Goal: Information Seeking & Learning: Learn about a topic

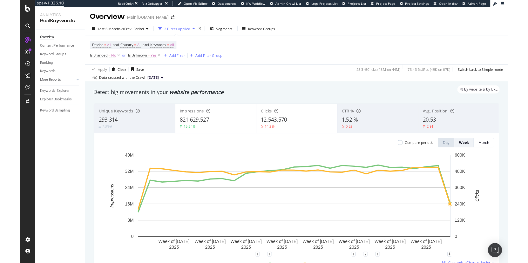
scroll to position [61, 0]
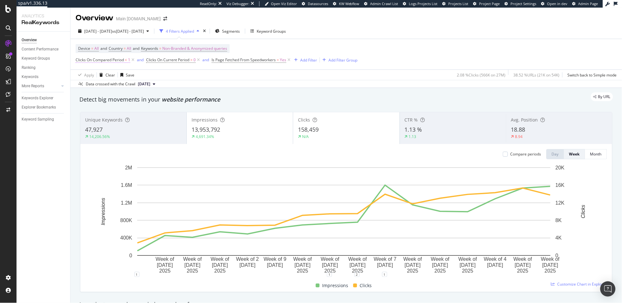
click at [101, 61] on span "Clicks On Compared Period" at bounding box center [100, 59] width 48 height 5
click at [406, 52] on div "Device = All and Country = All and Keywords = Non-Branded & Anonymized queries …" at bounding box center [346, 54] width 541 height 30
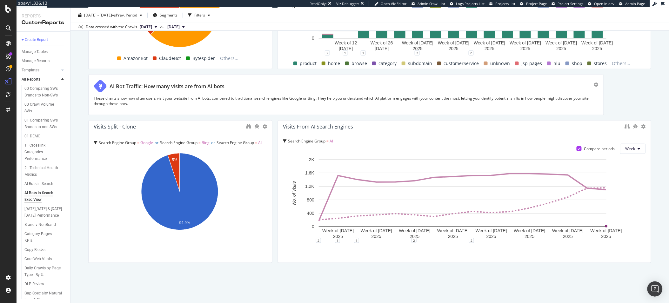
scroll to position [1017, 0]
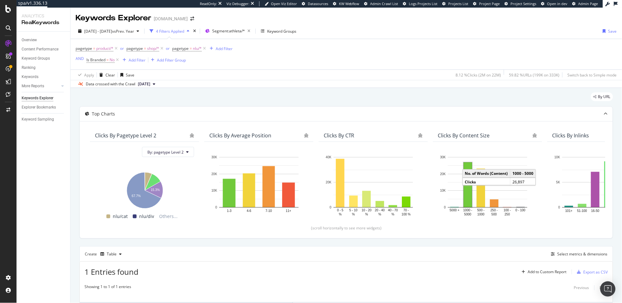
scroll to position [37, 0]
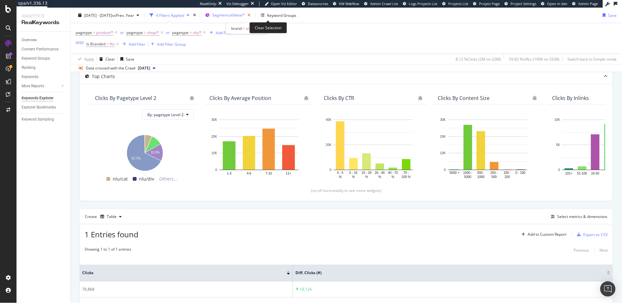
click at [253, 17] on icon "button" at bounding box center [249, 15] width 8 height 9
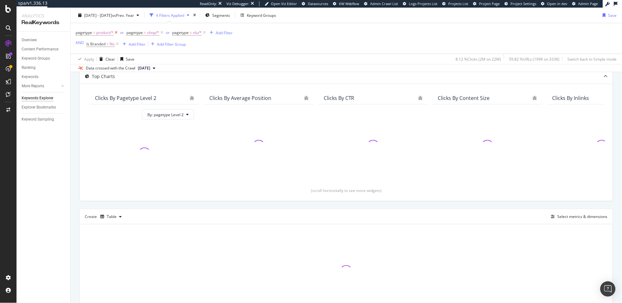
click at [114, 33] on icon at bounding box center [115, 33] width 5 height 6
click at [115, 33] on div "or" at bounding box center [117, 32] width 4 height 5
click at [111, 33] on icon at bounding box center [110, 33] width 5 height 6
click at [111, 33] on div "button" at bounding box center [115, 33] width 9 height 4
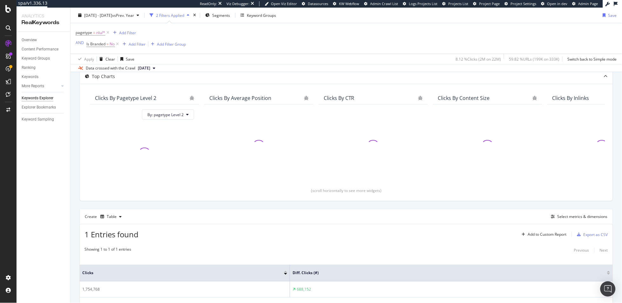
click at [332, 38] on div "pagetype = nlu/* Add Filter AND Is Branded = No Add Filter Add Filter Group" at bounding box center [346, 38] width 541 height 30
click at [107, 30] on icon at bounding box center [107, 33] width 5 height 6
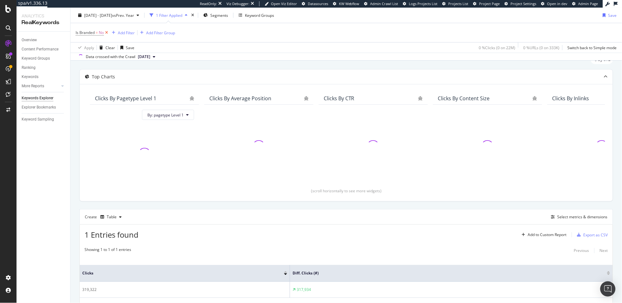
click at [107, 32] on icon at bounding box center [106, 33] width 5 height 6
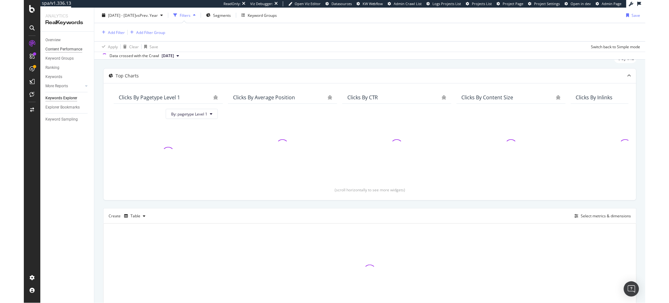
scroll to position [24, 0]
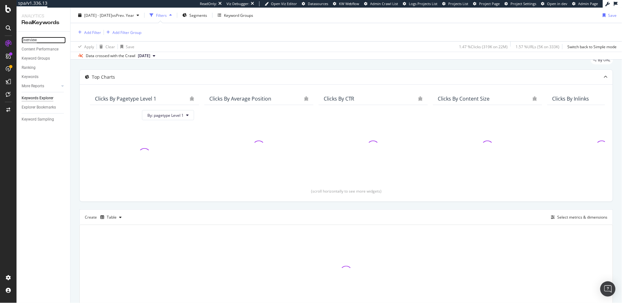
click at [36, 42] on div "Overview" at bounding box center [29, 40] width 15 height 7
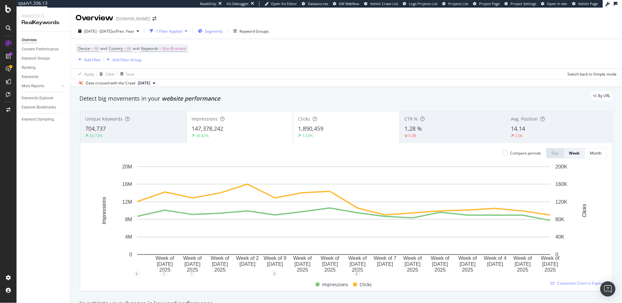
click at [223, 29] on span "Segments" at bounding box center [214, 31] width 18 height 5
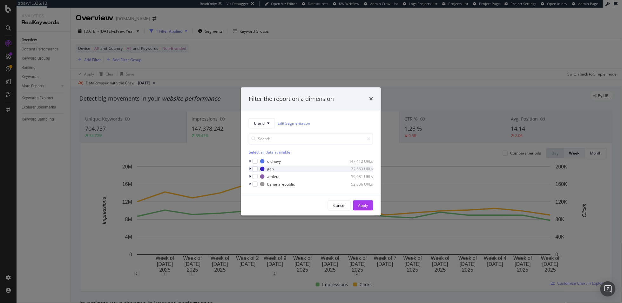
click at [258, 171] on div "gap 72,563 URLs" at bounding box center [311, 169] width 125 height 6
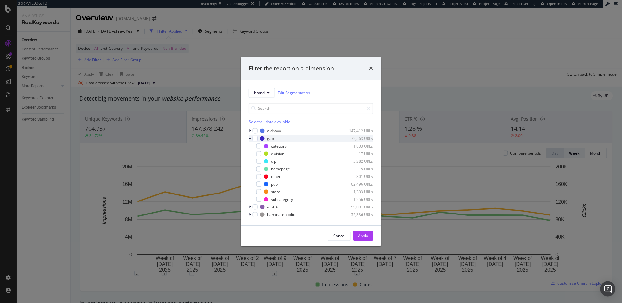
click at [251, 138] on icon "modal" at bounding box center [250, 139] width 3 height 4
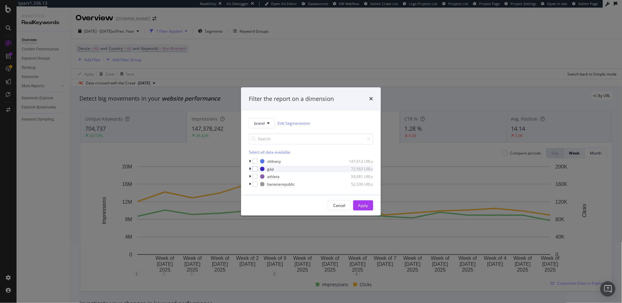
click at [250, 168] on icon "modal" at bounding box center [250, 169] width 2 height 4
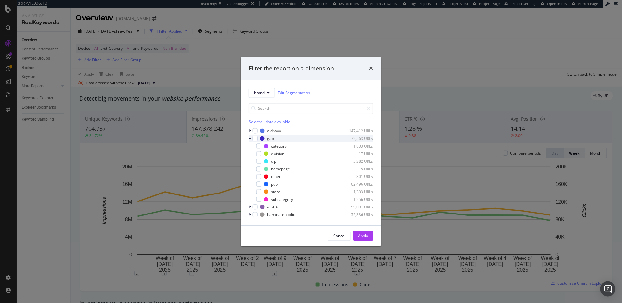
click at [251, 140] on icon "modal" at bounding box center [250, 139] width 3 height 4
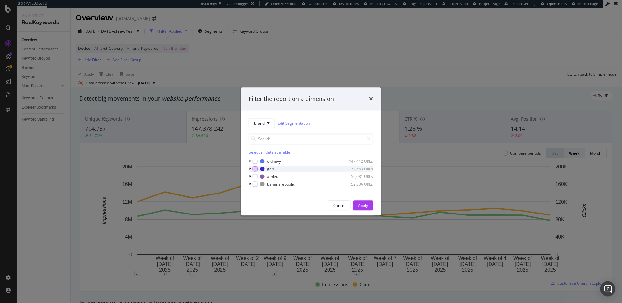
click at [254, 169] on div "modal" at bounding box center [255, 169] width 5 height 5
click at [365, 203] on div "Apply" at bounding box center [363, 205] width 10 height 5
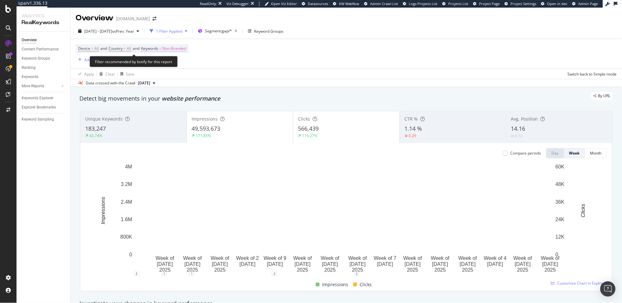
click at [177, 51] on span "Non-Branded" at bounding box center [174, 48] width 24 height 9
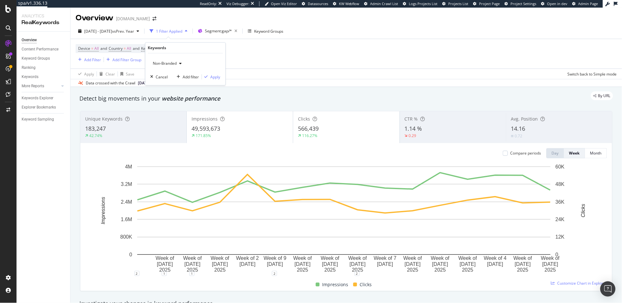
click at [168, 67] on div "Non-Branded" at bounding box center [168, 64] width 34 height 10
click at [183, 111] on span "All" at bounding box center [188, 113] width 65 height 6
click at [219, 71] on div "All Cancel Add filter Apply" at bounding box center [185, 69] width 80 height 32
click at [217, 75] on div "Apply" at bounding box center [216, 76] width 10 height 5
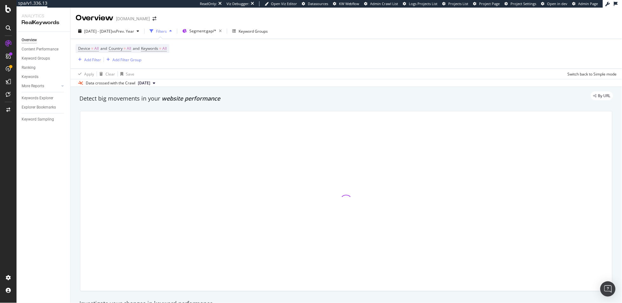
click at [397, 57] on div "Device = All and Country = All and Keywords = All Add Filter Add Filter Group" at bounding box center [346, 54] width 541 height 30
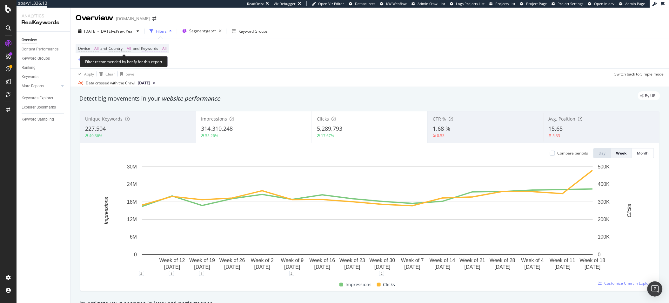
click at [167, 48] on span "All" at bounding box center [164, 48] width 4 height 9
click at [157, 65] on span "All" at bounding box center [154, 63] width 7 height 5
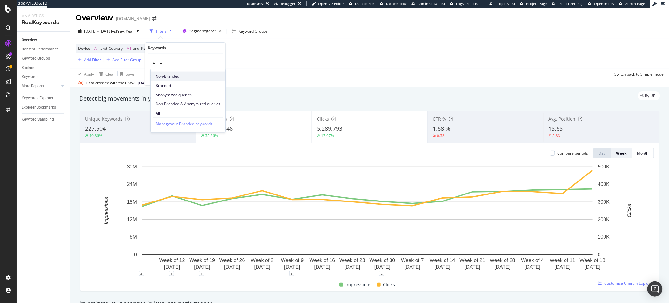
click at [167, 78] on span "Non-Branded" at bounding box center [188, 76] width 65 height 6
click at [215, 75] on div "Apply" at bounding box center [216, 76] width 10 height 5
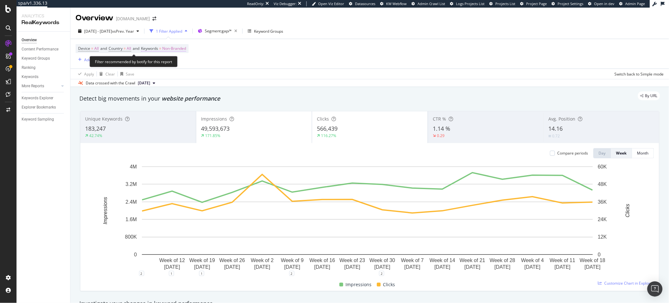
click at [183, 53] on span "Non-Branded" at bounding box center [174, 48] width 24 height 9
click at [165, 68] on div "Non-Branded" at bounding box center [168, 64] width 34 height 10
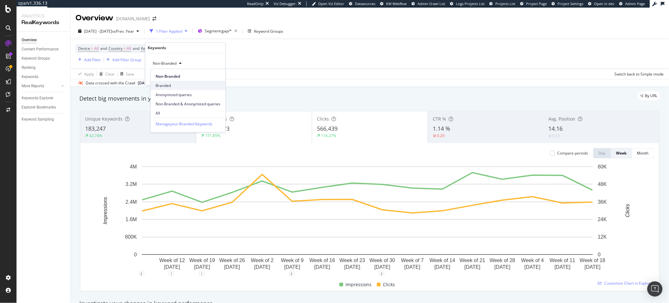
click at [167, 83] on span "Branded" at bounding box center [188, 86] width 65 height 6
drag, startPoint x: 214, startPoint y: 77, endPoint x: 284, endPoint y: 91, distance: 71.1
click at [214, 77] on div "Apply" at bounding box center [216, 76] width 10 height 5
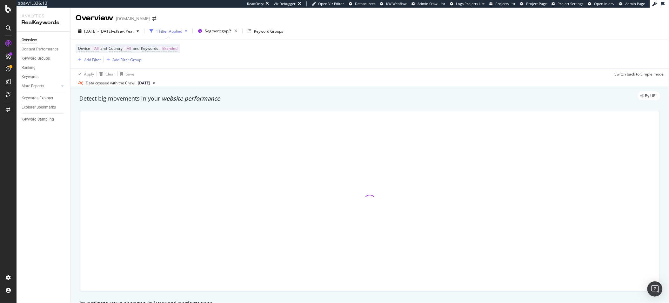
click at [287, 63] on div "Device = All and Country = All and Keywords = Branded Add Filter Add Filter Gro…" at bounding box center [370, 54] width 589 height 30
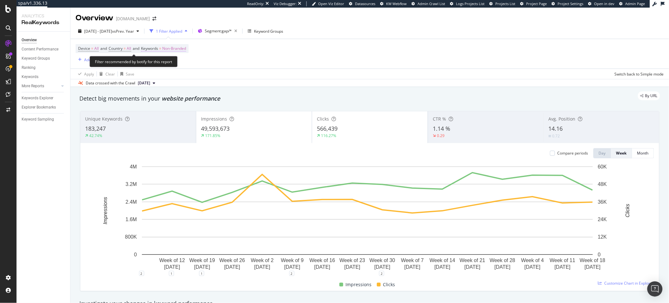
click at [180, 50] on span "Non-Branded" at bounding box center [174, 48] width 24 height 9
click at [159, 64] on span "Non-Branded" at bounding box center [164, 63] width 26 height 5
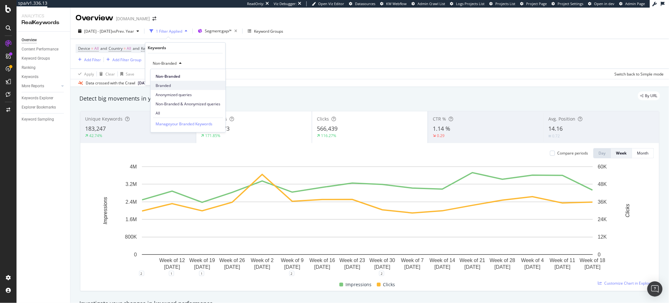
click at [163, 84] on span "Branded" at bounding box center [188, 86] width 65 height 6
click at [218, 80] on div "Add filter Apply" at bounding box center [197, 77] width 46 height 6
click at [216, 77] on div "Apply" at bounding box center [216, 76] width 10 height 5
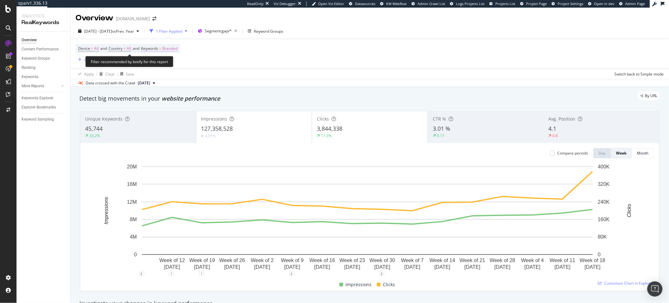
click at [178, 51] on span "Branded" at bounding box center [169, 48] width 15 height 9
click at [168, 64] on div "button" at bounding box center [172, 64] width 8 height 4
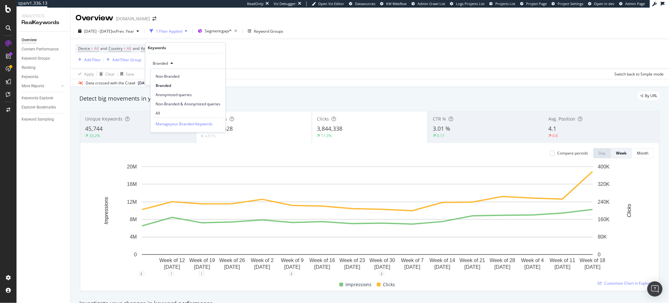
click at [168, 110] on span "All" at bounding box center [188, 113] width 65 height 6
click at [215, 79] on div "Apply" at bounding box center [216, 76] width 10 height 5
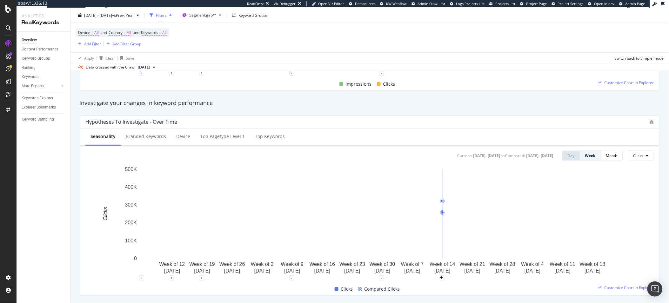
scroll to position [207, 0]
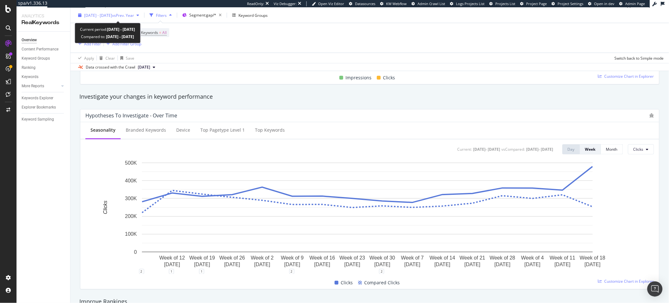
click at [98, 17] on span "[DATE] - [DATE]" at bounding box center [98, 14] width 28 height 5
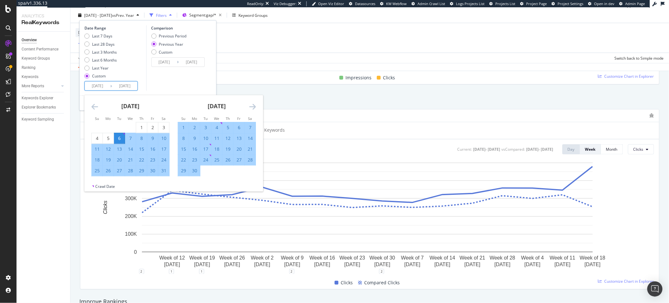
click at [98, 87] on input "[DATE]" at bounding box center [97, 86] width 25 height 9
click at [92, 104] on icon "Move backward to switch to the previous month." at bounding box center [94, 107] width 7 height 8
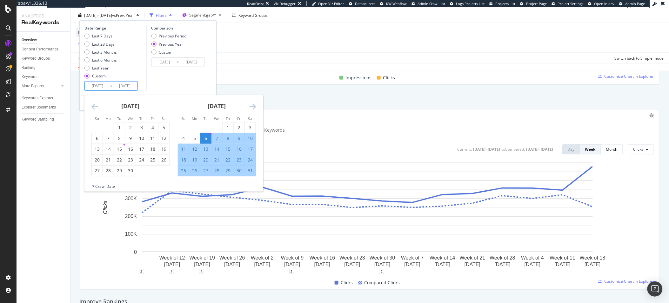
click at [92, 104] on icon "Move backward to switch to the previous month." at bounding box center [94, 107] width 7 height 8
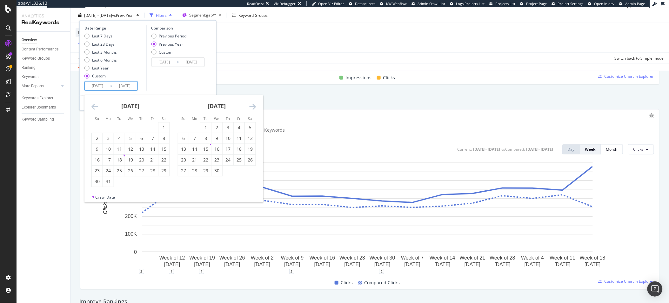
click at [92, 104] on icon "Move backward to switch to the previous month." at bounding box center [94, 107] width 7 height 8
click at [92, 103] on icon "Move backward to switch to the previous month." at bounding box center [94, 107] width 7 height 8
click at [108, 170] on div "30" at bounding box center [108, 171] width 11 height 6
type input "[DATE]"
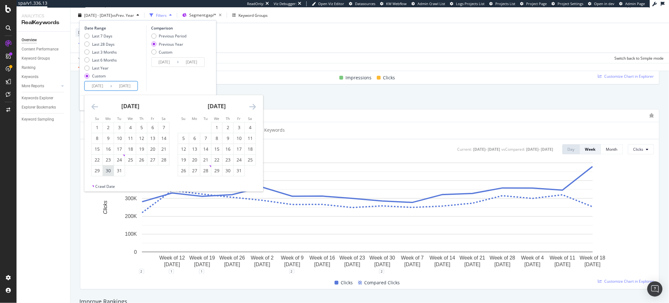
type input "[DATE]"
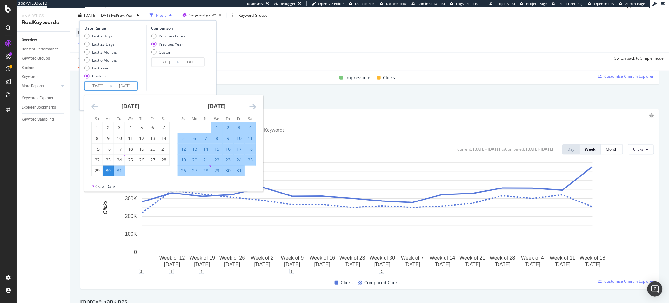
click at [255, 105] on icon "Move forward to switch to the next month." at bounding box center [252, 107] width 7 height 8
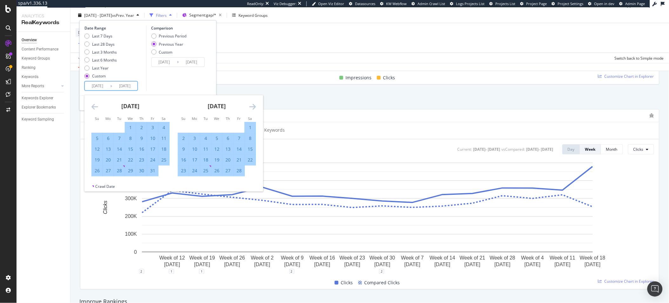
click at [255, 105] on icon "Move forward to switch to the next month." at bounding box center [252, 107] width 7 height 8
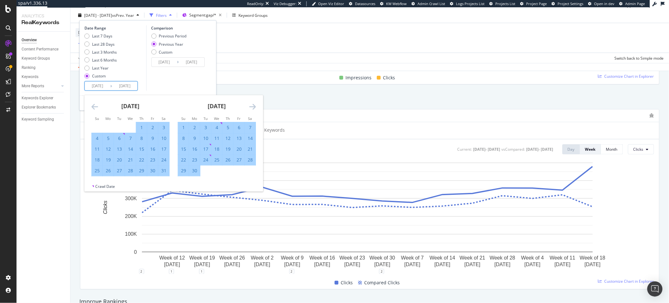
click at [255, 105] on icon "Move forward to switch to the next month." at bounding box center [252, 107] width 7 height 8
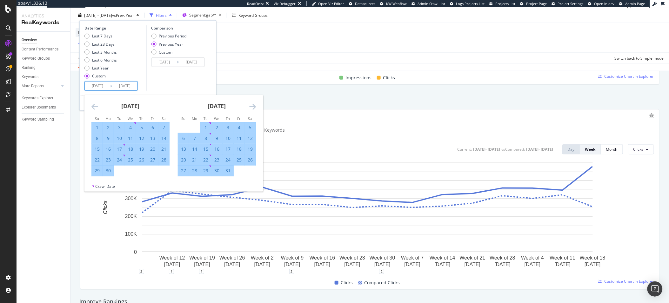
click at [255, 105] on icon "Move forward to switch to the next month." at bounding box center [252, 107] width 7 height 8
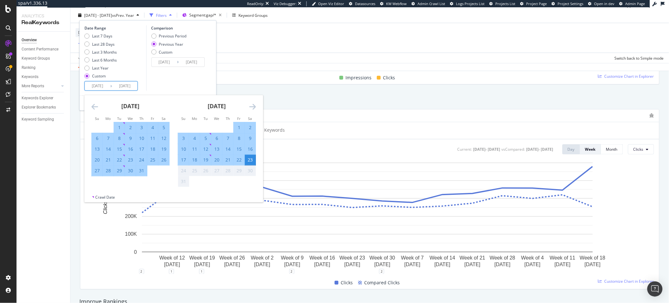
click at [255, 105] on icon "Move forward to switch to the next month." at bounding box center [252, 107] width 7 height 8
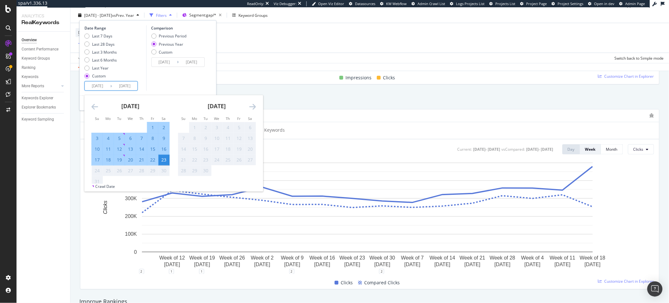
click at [179, 82] on div "Comparison Previous Period Previous Year Custom 2024/01/01 Navigate forward to …" at bounding box center [176, 57] width 60 height 65
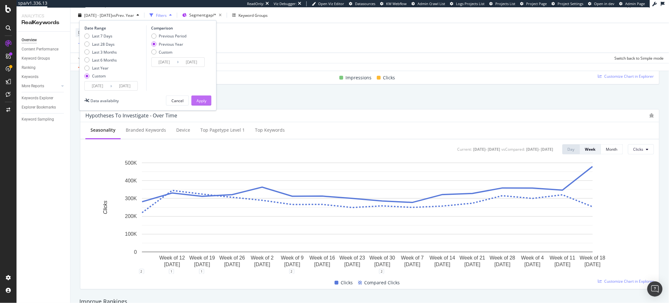
click at [197, 98] on div "Apply" at bounding box center [202, 100] width 10 height 5
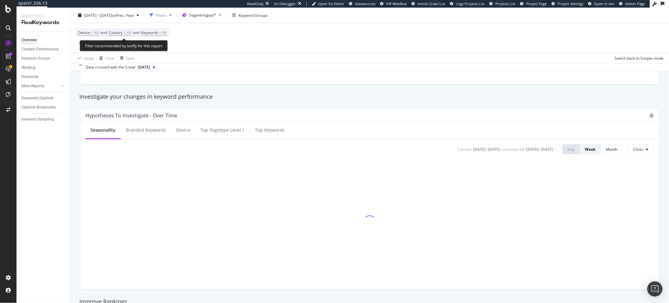
click at [160, 36] on span "Device = All and Country = All and Keywords = All" at bounding box center [122, 32] width 89 height 9
click at [158, 34] on span "Keywords" at bounding box center [149, 32] width 17 height 5
click at [159, 43] on div "All" at bounding box center [158, 48] width 15 height 10
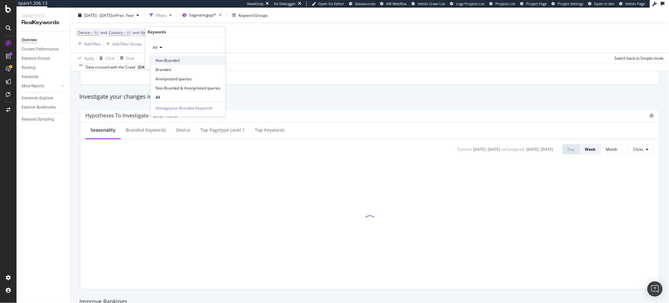
click at [165, 61] on span "Non-Branded" at bounding box center [188, 60] width 65 height 6
click at [211, 62] on div "Apply" at bounding box center [216, 60] width 10 height 5
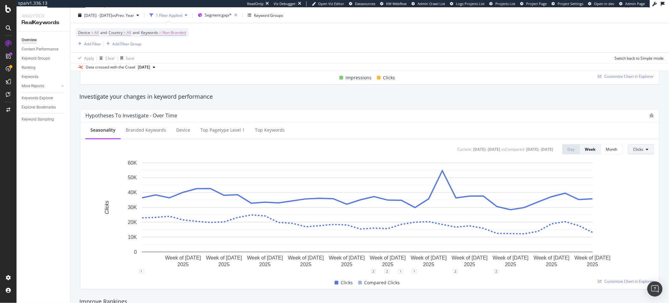
click at [574, 153] on button "Clicks" at bounding box center [641, 150] width 26 height 10
click at [574, 170] on div "Impressions" at bounding box center [644, 174] width 40 height 9
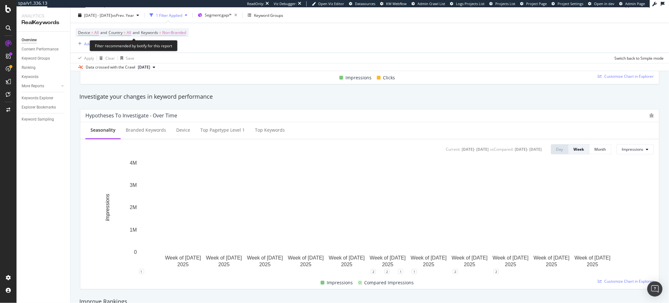
click at [184, 33] on span "Non-Branded" at bounding box center [174, 32] width 24 height 9
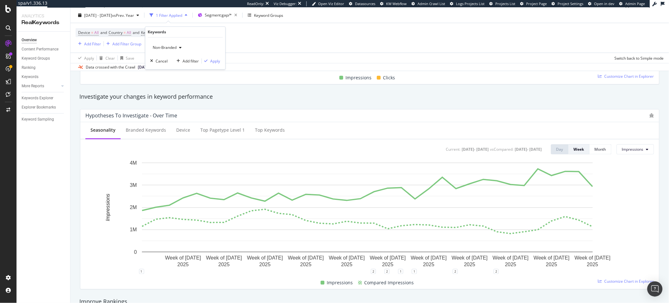
click at [177, 44] on div "Non-Branded" at bounding box center [168, 48] width 34 height 10
drag, startPoint x: 172, startPoint y: 94, endPoint x: 178, endPoint y: 95, distance: 5.4
click at [172, 94] on span "All" at bounding box center [188, 97] width 65 height 6
click at [214, 63] on div "Apply" at bounding box center [216, 60] width 10 height 5
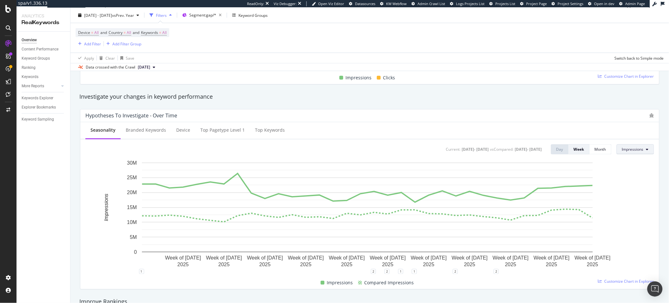
click at [574, 151] on span "Impressions" at bounding box center [633, 149] width 22 height 5
click at [574, 160] on span "Clicks" at bounding box center [633, 162] width 30 height 6
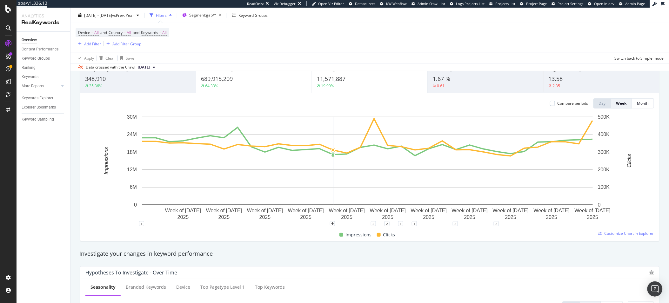
scroll to position [234, 0]
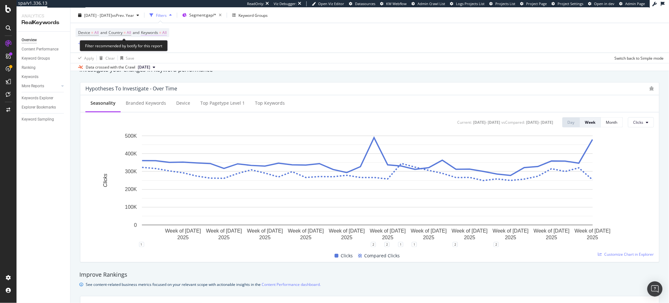
click at [166, 34] on span "All" at bounding box center [164, 32] width 4 height 9
click at [159, 43] on div "All" at bounding box center [158, 48] width 15 height 10
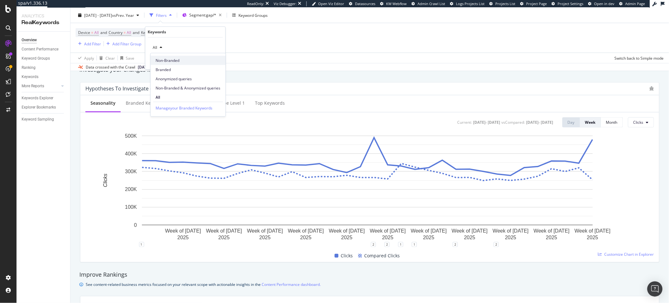
click at [172, 63] on span "Non-Branded" at bounding box center [188, 60] width 65 height 6
click at [217, 63] on div "Apply" at bounding box center [216, 60] width 10 height 5
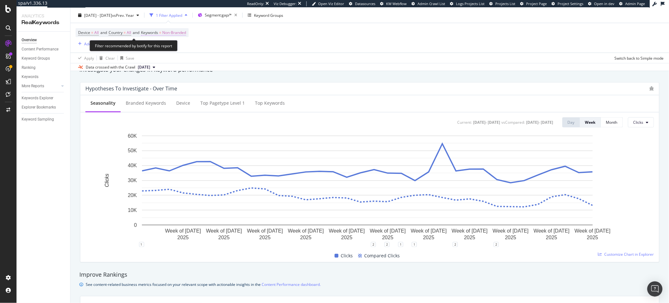
click at [173, 35] on span "Non-Branded" at bounding box center [174, 32] width 24 height 9
click at [183, 50] on div "Non-Branded" at bounding box center [168, 48] width 34 height 10
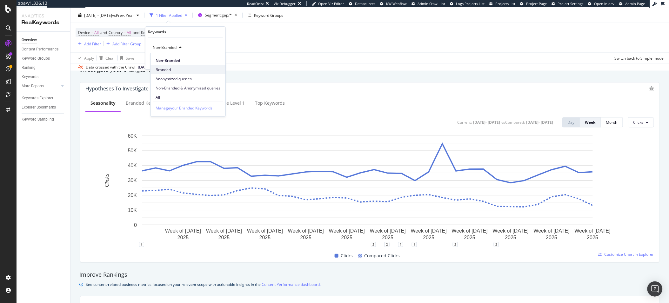
click at [172, 70] on span "Branded" at bounding box center [188, 70] width 65 height 6
click at [212, 59] on div "Apply" at bounding box center [216, 60] width 10 height 5
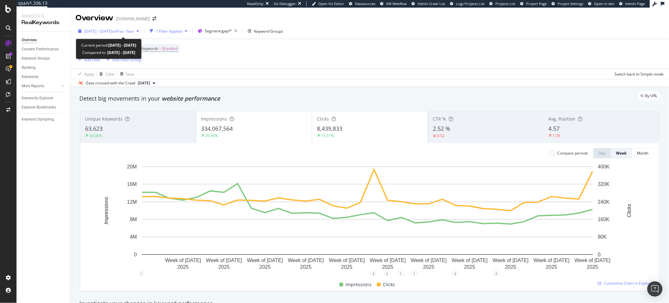
click at [142, 36] on div "[DATE] - [DATE] vs Prev. Year" at bounding box center [109, 31] width 66 height 10
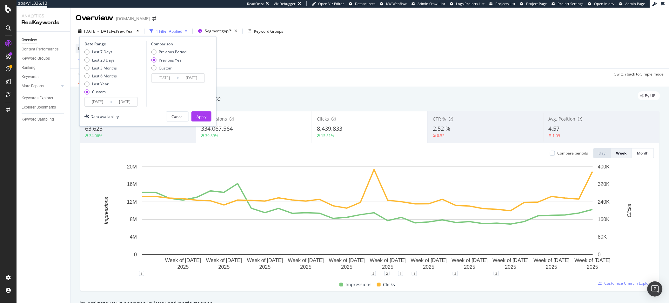
click at [101, 99] on input "[DATE]" at bounding box center [97, 102] width 25 height 9
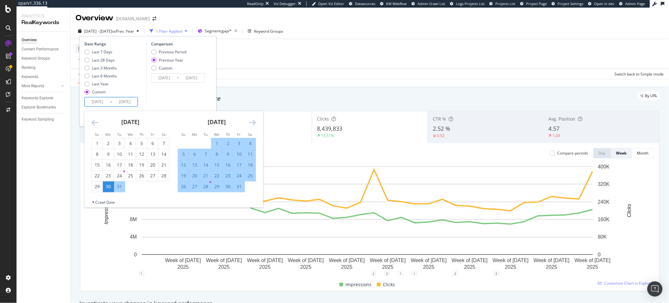
click at [257, 123] on div "January 2025 1 2 3 4 5 6 7 8 9 10 11 12 13 14 15 16 17 18 19 20 21 22 23 24 25 …" at bounding box center [217, 151] width 86 height 81
drag, startPoint x: 257, startPoint y: 123, endPoint x: 238, endPoint y: 121, distance: 18.5
click at [257, 123] on div "January 2025 1 2 3 4 5 6 7 8 9 10 11 12 13 14 15 16 17 18 19 20 21 22 23 24 25 …" at bounding box center [217, 151] width 86 height 81
drag, startPoint x: 238, startPoint y: 121, endPoint x: 256, endPoint y: 124, distance: 17.9
click at [239, 121] on div "[DATE]" at bounding box center [217, 124] width 78 height 27
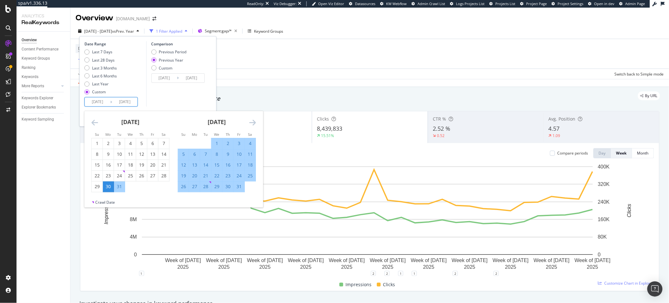
click at [253, 123] on icon "Move forward to switch to the next month." at bounding box center [252, 123] width 7 height 8
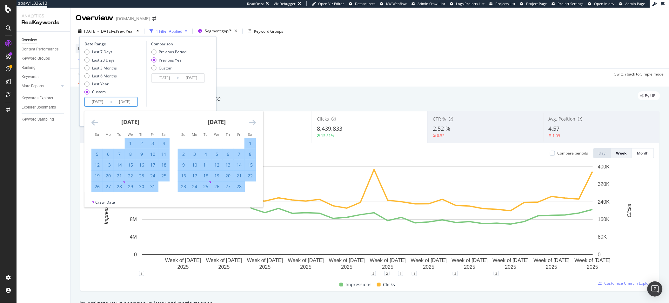
click at [253, 123] on icon "Move forward to switch to the next month." at bounding box center [252, 123] width 7 height 8
click at [206, 156] on div "6" at bounding box center [205, 154] width 11 height 6
type input "[DATE]"
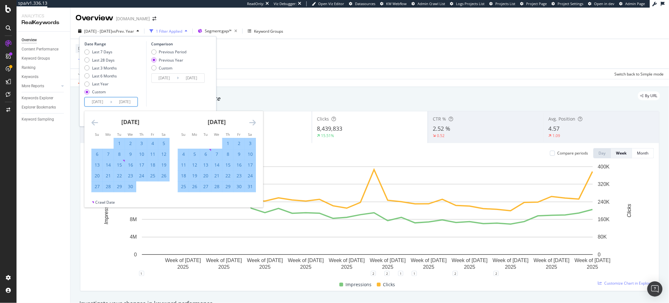
type input "[DATE]"
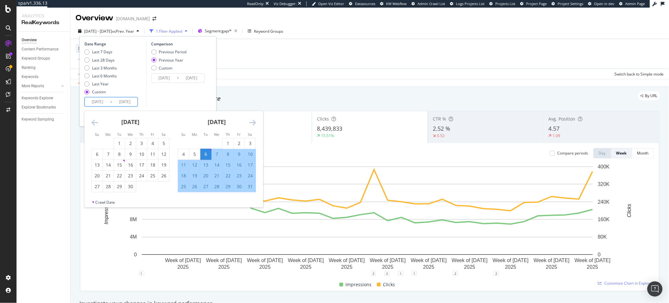
click at [192, 95] on div "Comparison Previous Period Previous Year Custom 2024/05/07 Navigate forward to …" at bounding box center [176, 73] width 60 height 65
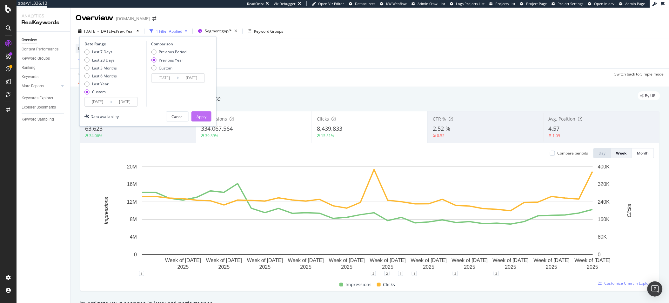
click at [205, 118] on div "Apply" at bounding box center [202, 116] width 10 height 5
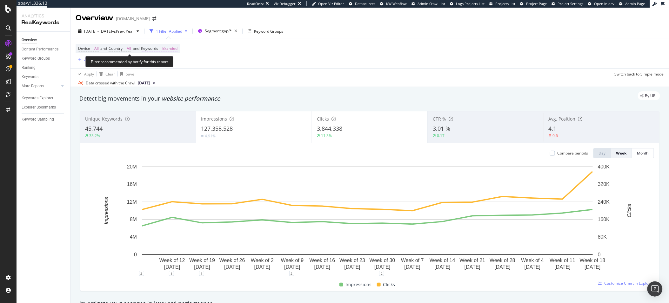
click at [176, 46] on span "Branded" at bounding box center [169, 48] width 15 height 9
click at [169, 63] on div "button" at bounding box center [172, 64] width 8 height 4
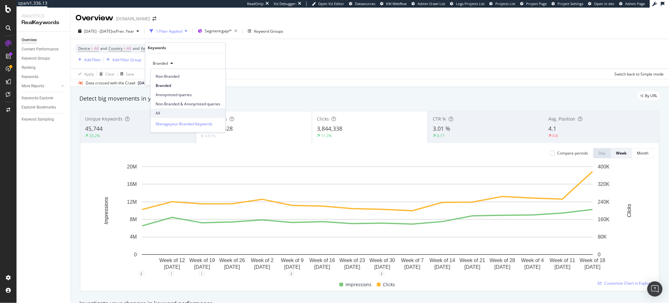
click at [170, 113] on span "All" at bounding box center [188, 113] width 65 height 6
click at [219, 79] on div "Apply" at bounding box center [216, 76] width 10 height 5
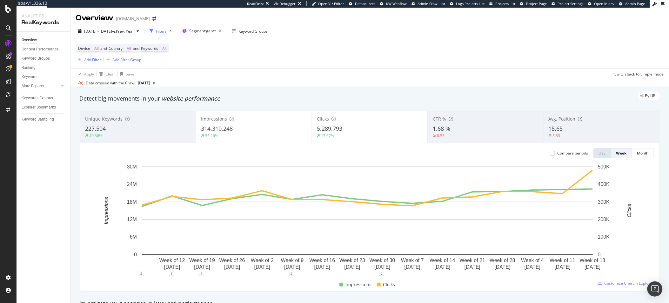
click at [167, 33] on div "Filters" at bounding box center [161, 31] width 11 height 5
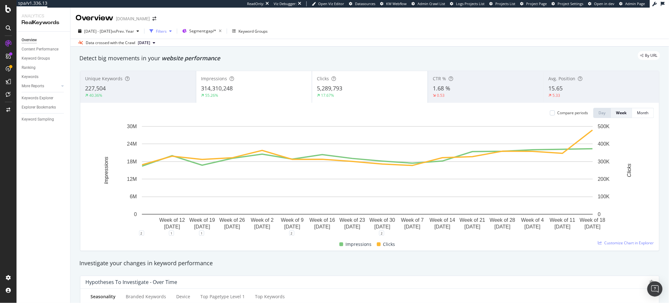
click at [167, 33] on div "Filters" at bounding box center [161, 31] width 11 height 5
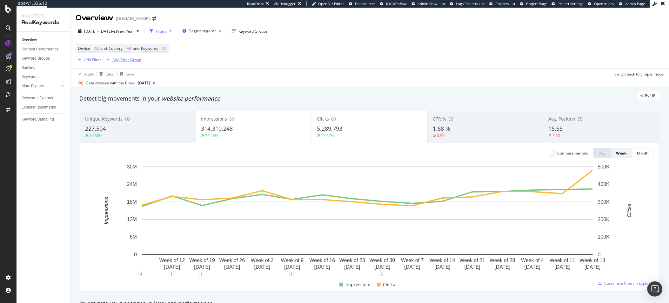
click at [135, 59] on div "Add Filter Group" at bounding box center [126, 59] width 29 height 5
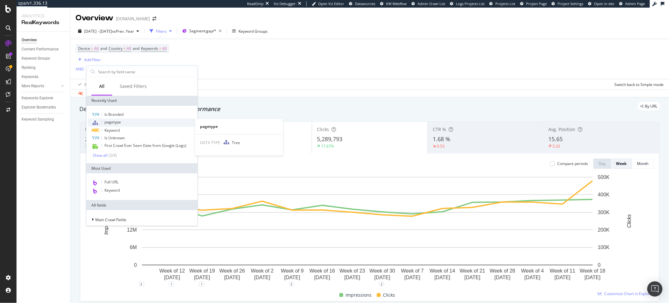
click at [137, 119] on div "pagetype" at bounding box center [142, 123] width 109 height 8
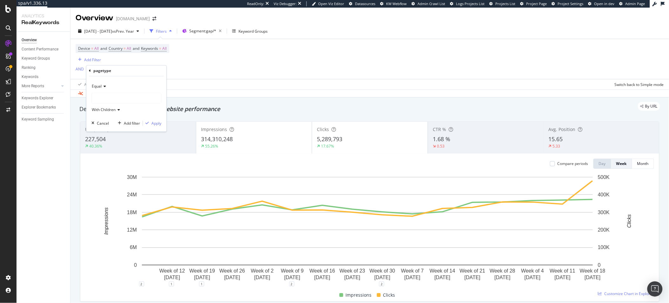
click at [100, 95] on div at bounding box center [126, 98] width 69 height 10
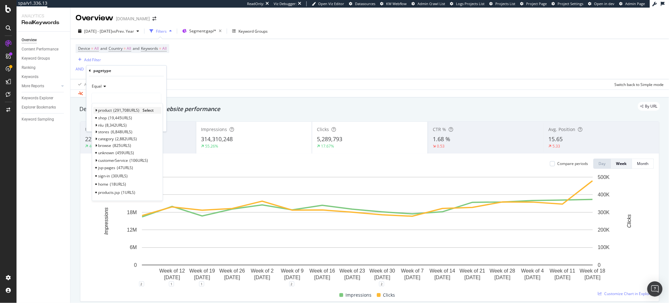
click at [113, 112] on div "product 291,708 URLS" at bounding box center [118, 110] width 41 height 5
click at [154, 109] on span "Select" at bounding box center [148, 110] width 11 height 5
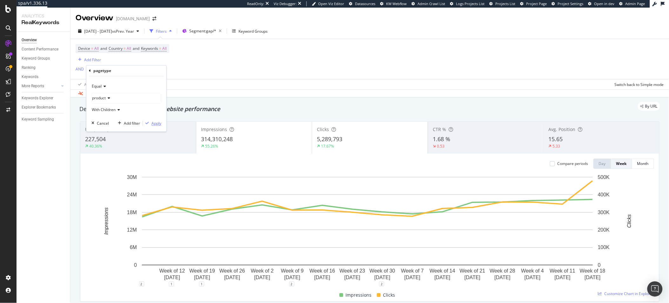
click at [158, 121] on div "Apply" at bounding box center [157, 123] width 10 height 5
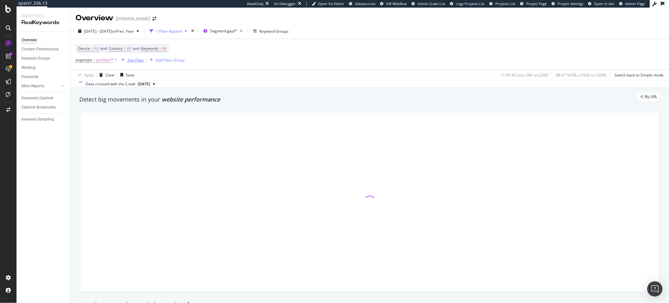
click at [128, 59] on div "Add Filter" at bounding box center [135, 59] width 17 height 5
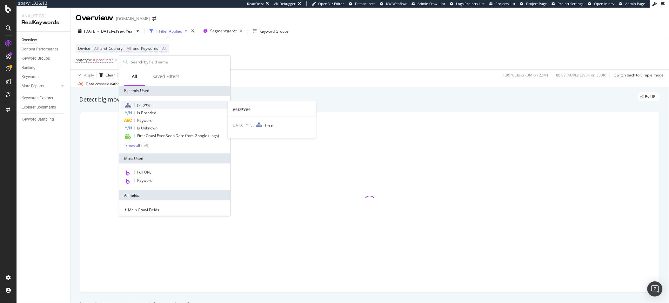
click at [144, 103] on span "pagetype" at bounding box center [145, 104] width 17 height 5
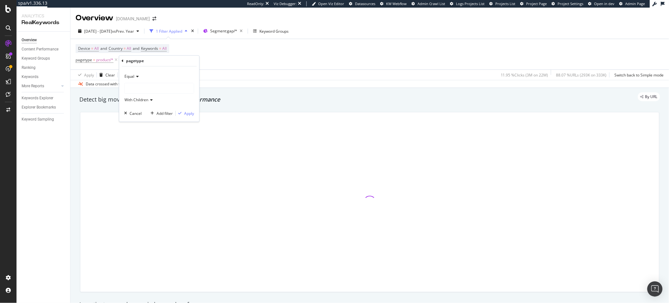
click at [136, 84] on div at bounding box center [159, 89] width 69 height 10
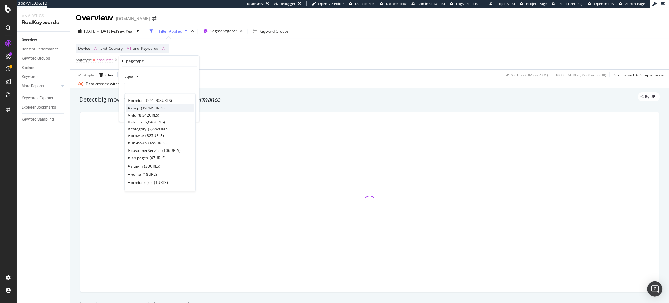
click at [144, 108] on span "19,445 URLS" at bounding box center [153, 107] width 24 height 5
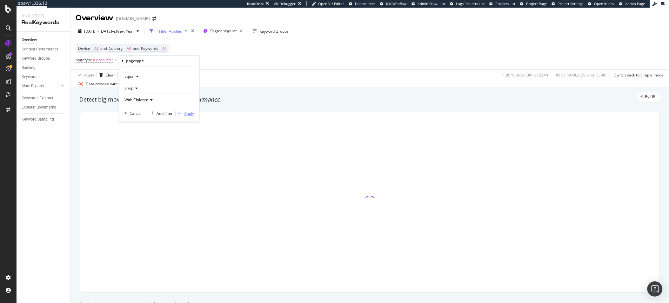
click at [191, 114] on div "Apply" at bounding box center [189, 113] width 10 height 5
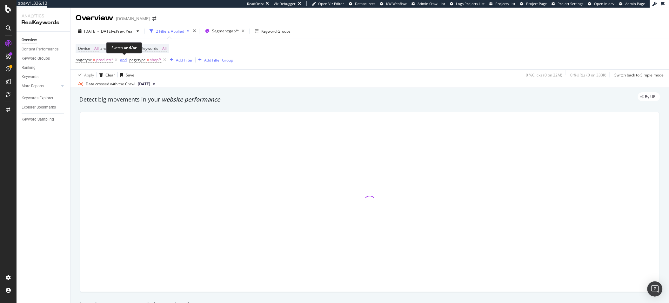
click at [125, 61] on div "and" at bounding box center [123, 59] width 7 height 5
click at [182, 62] on div "Add Filter" at bounding box center [181, 59] width 17 height 5
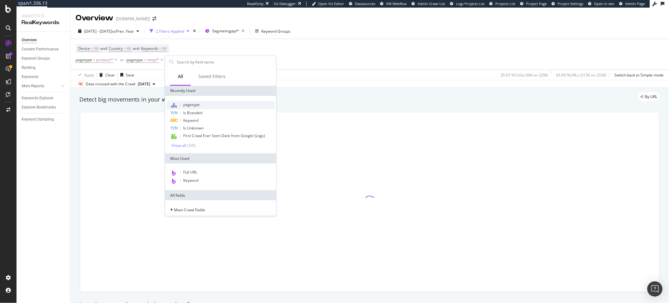
click at [206, 107] on div "pagetype" at bounding box center [220, 105] width 109 height 8
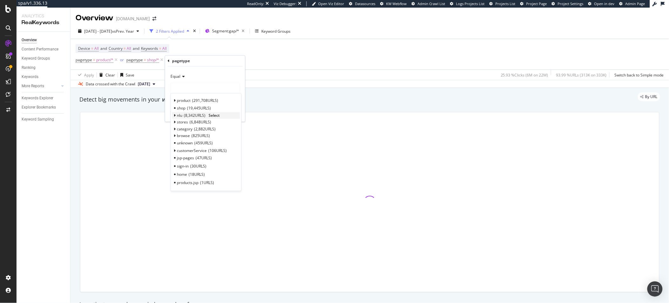
click at [185, 114] on span "8,342 URLS" at bounding box center [195, 115] width 22 height 5
click at [216, 73] on div "Equal" at bounding box center [205, 77] width 70 height 10
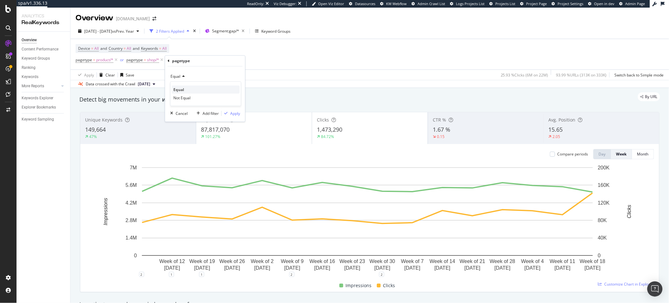
click at [184, 91] on div "Equal" at bounding box center [206, 90] width 68 height 8
click at [178, 92] on div at bounding box center [205, 89] width 69 height 10
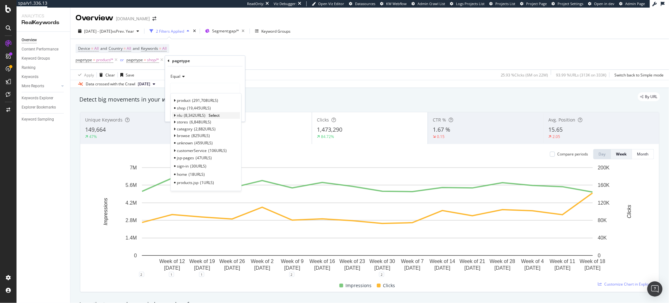
click at [214, 115] on span "Select" at bounding box center [214, 115] width 11 height 5
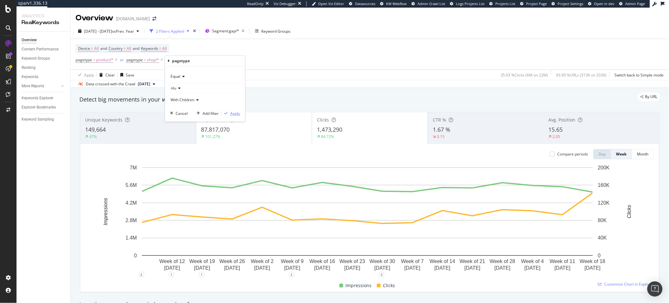
click at [230, 113] on div "Apply" at bounding box center [235, 113] width 10 height 5
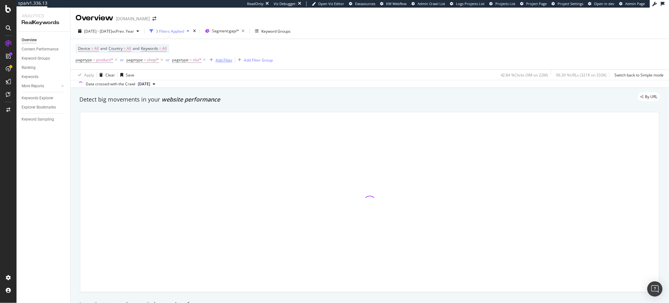
click at [226, 63] on div "Add Filter" at bounding box center [224, 59] width 17 height 5
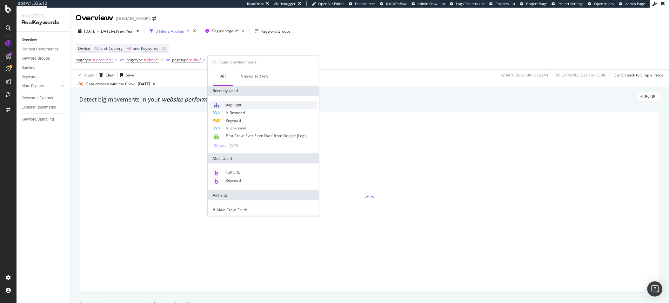
click at [239, 107] on span "pagetype" at bounding box center [234, 104] width 17 height 5
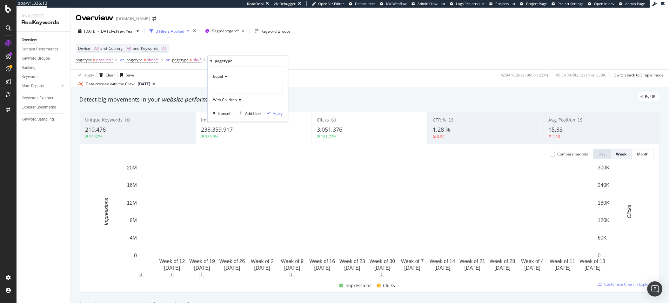
click at [235, 91] on div at bounding box center [247, 89] width 69 height 10
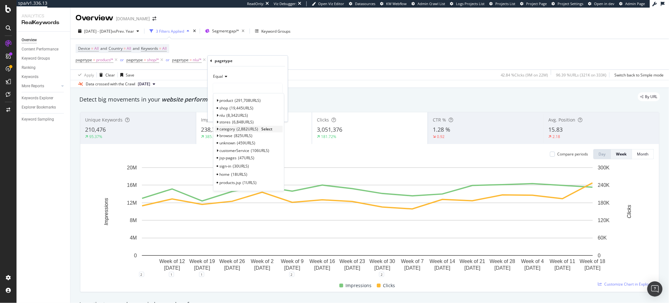
click at [226, 130] on span "category" at bounding box center [227, 128] width 16 height 5
click at [271, 131] on span "Select" at bounding box center [266, 128] width 11 height 5
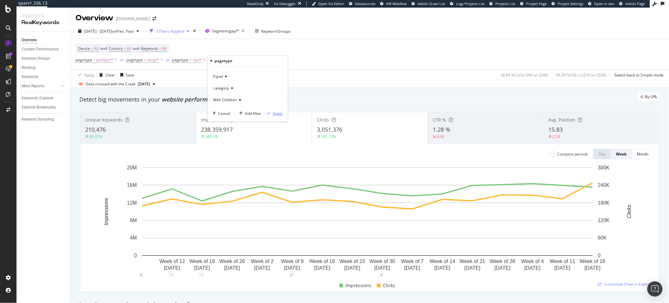
click at [280, 111] on div "Apply" at bounding box center [278, 113] width 10 height 5
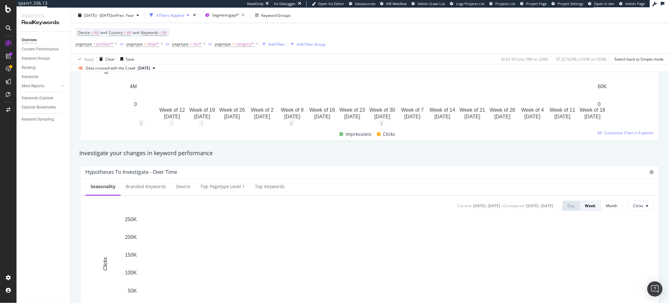
scroll to position [230, 0]
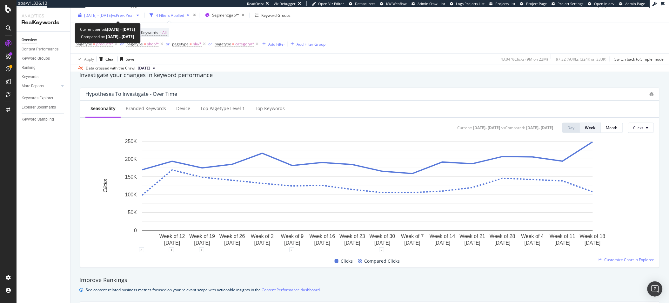
click at [112, 17] on span "[DATE] - [DATE]" at bounding box center [98, 14] width 28 height 5
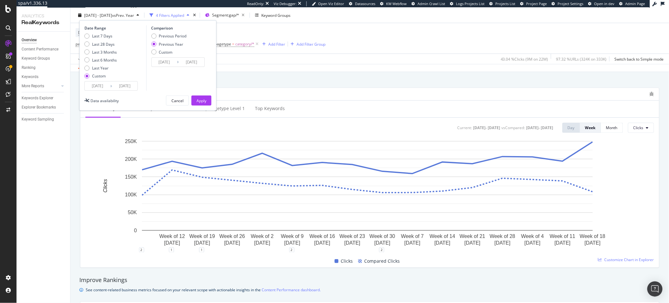
click at [89, 82] on input "[DATE]" at bounding box center [97, 86] width 25 height 9
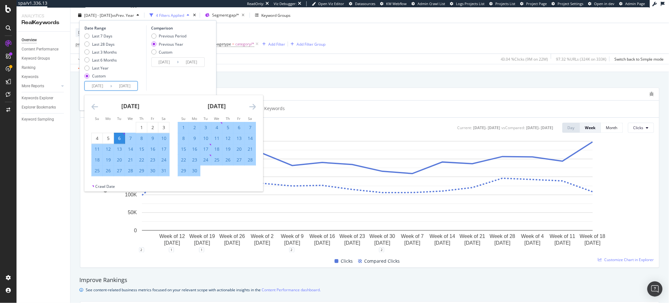
click at [96, 110] on icon "Move backward to switch to the previous month." at bounding box center [94, 107] width 7 height 8
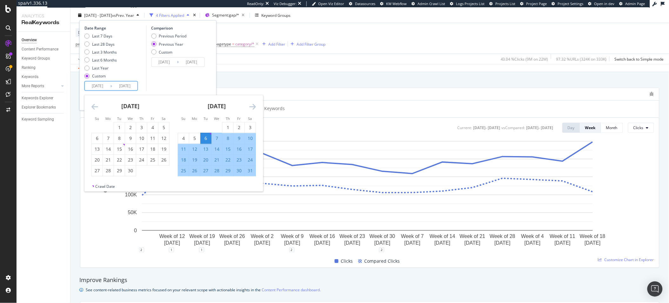
click at [96, 110] on icon "Move backward to switch to the previous month." at bounding box center [94, 107] width 7 height 8
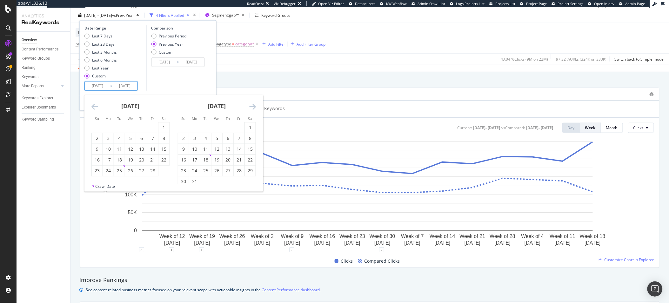
click at [96, 110] on icon "Move backward to switch to the previous month." at bounding box center [94, 107] width 7 height 8
click at [110, 171] on div "30" at bounding box center [108, 171] width 11 height 6
type input "[DATE]"
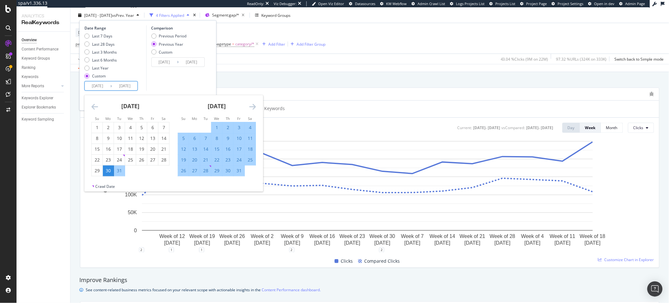
click at [181, 84] on div "Comparison Previous Period Previous Year Custom 2024/01/01 Navigate forward to …" at bounding box center [176, 57] width 60 height 65
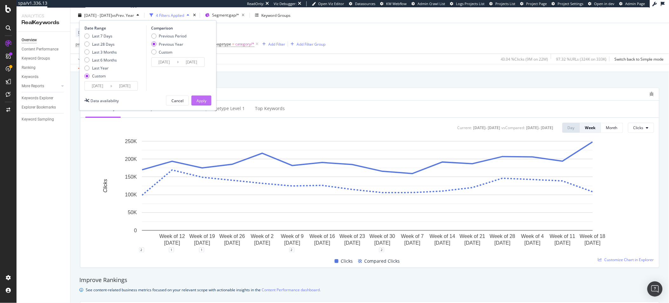
click at [206, 98] on div "Apply" at bounding box center [202, 101] width 10 height 10
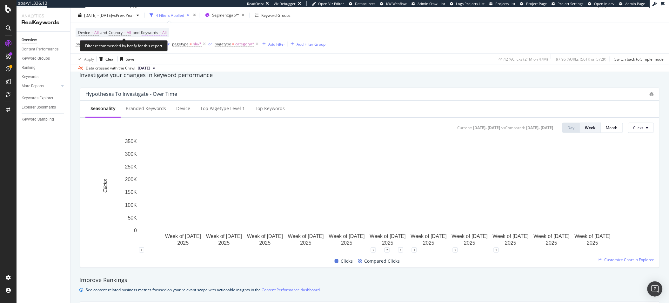
click at [158, 34] on span "Keywords" at bounding box center [149, 32] width 17 height 5
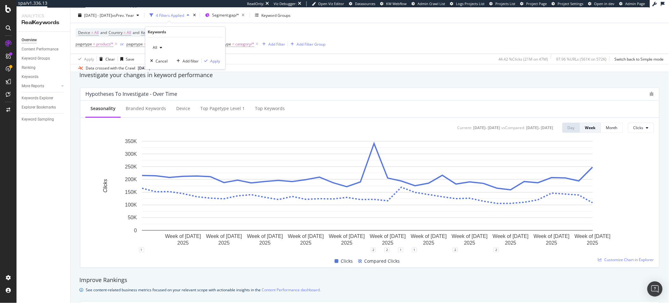
click at [163, 47] on div "button" at bounding box center [162, 48] width 8 height 4
drag, startPoint x: 171, startPoint y: 82, endPoint x: 173, endPoint y: 89, distance: 7.6
click at [173, 89] on div "Non-Branded Branded Anonymized queries Non-Branded & Anonymized queries All" at bounding box center [188, 77] width 75 height 49
click at [174, 88] on span "Non-Branded & Anonymized queries" at bounding box center [188, 88] width 65 height 6
click at [217, 62] on div "Apply" at bounding box center [221, 60] width 10 height 5
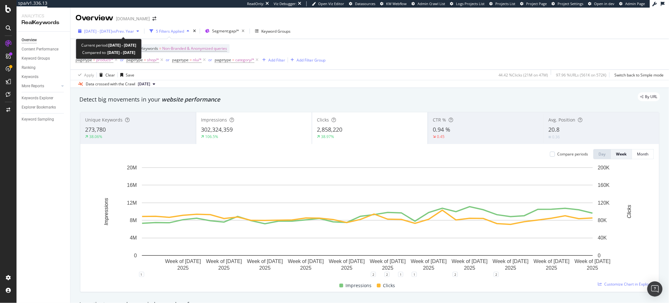
click at [86, 30] on span "[DATE] - [DATE]" at bounding box center [98, 31] width 28 height 5
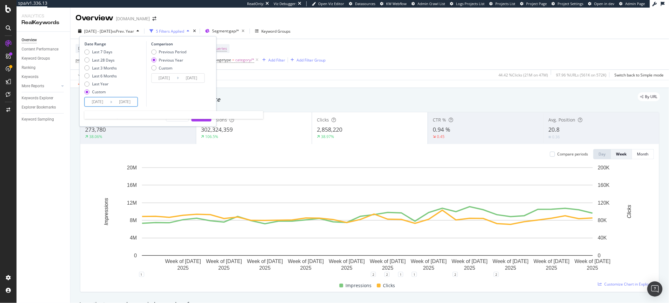
click at [103, 101] on input "[DATE]" at bounding box center [97, 102] width 25 height 9
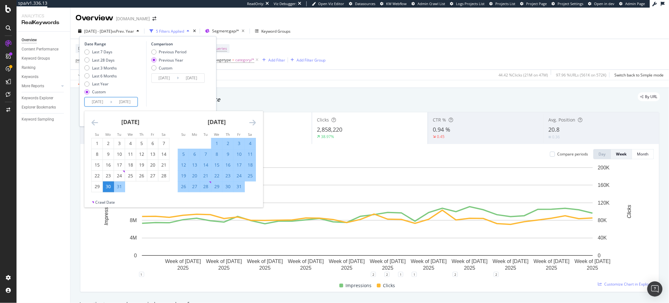
click at [251, 125] on icon "Move forward to switch to the next month." at bounding box center [252, 123] width 7 height 8
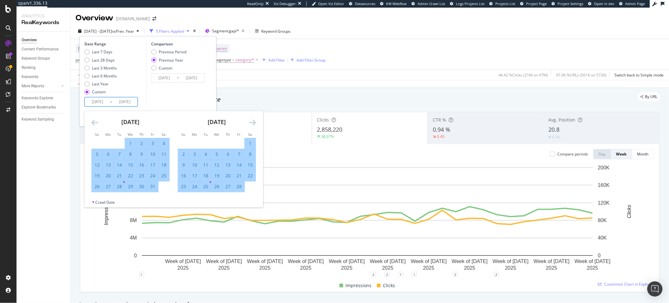
click at [251, 125] on icon "Move forward to switch to the next month." at bounding box center [252, 123] width 7 height 8
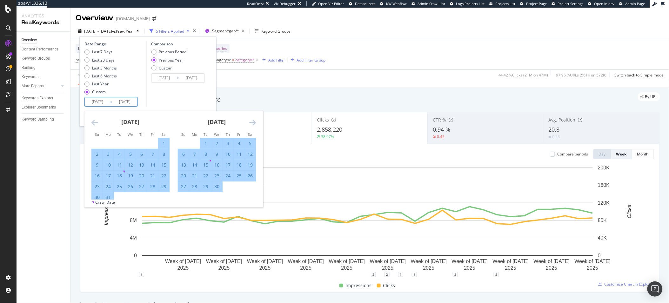
click at [251, 125] on icon "Move forward to switch to the next month." at bounding box center [252, 123] width 7 height 8
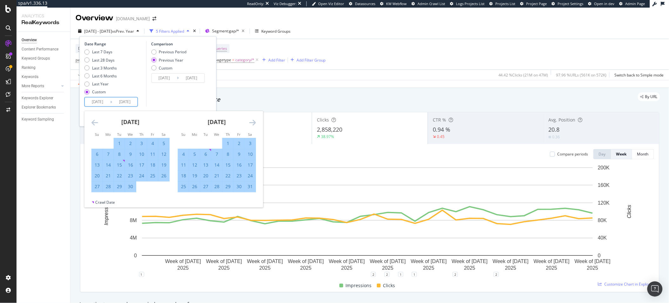
click at [206, 155] on div "6" at bounding box center [205, 154] width 11 height 6
type input "[DATE]"
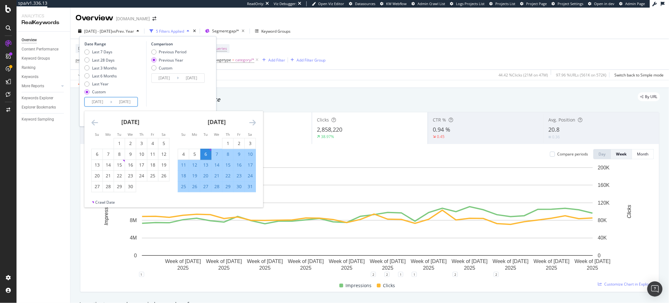
click at [171, 96] on div "Comparison Previous Period Previous Year Custom 2024/05/07 Navigate forward to …" at bounding box center [176, 73] width 60 height 65
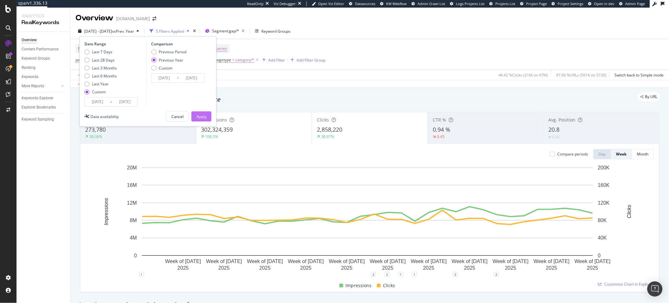
click at [204, 121] on div "Apply" at bounding box center [202, 117] width 10 height 10
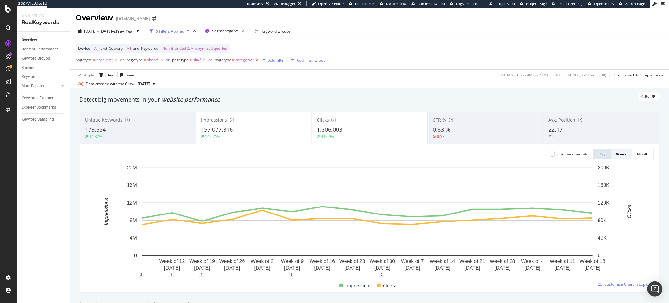
click at [256, 58] on icon at bounding box center [256, 60] width 5 height 6
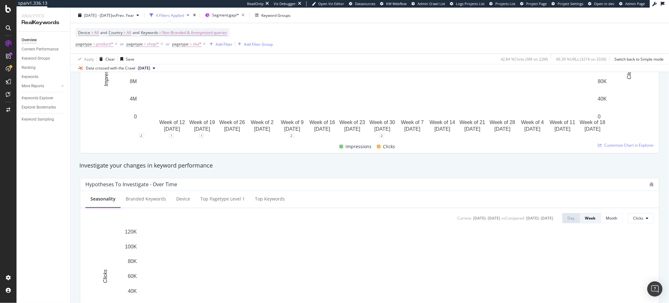
scroll to position [200, 0]
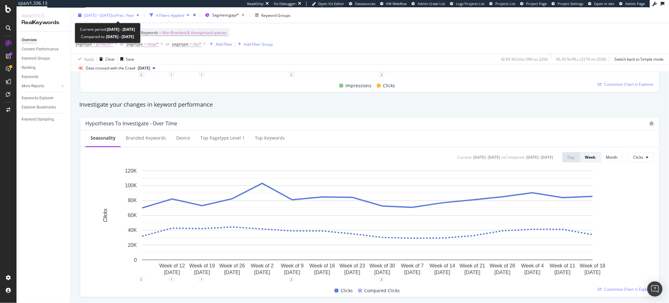
click at [85, 14] on span "[DATE] - [DATE]" at bounding box center [98, 14] width 28 height 5
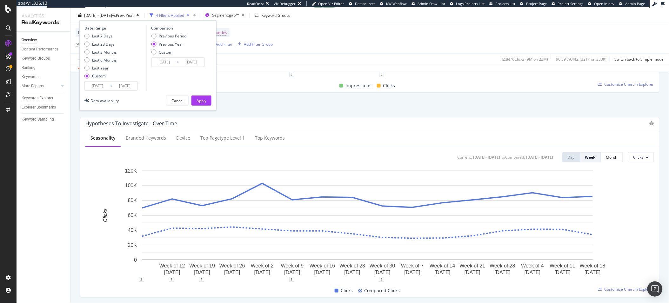
click at [96, 84] on input "[DATE]" at bounding box center [97, 86] width 25 height 9
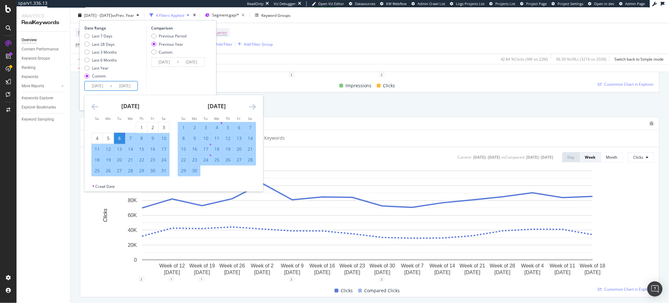
click at [98, 107] on div "[DATE]" at bounding box center [130, 108] width 78 height 27
click at [96, 108] on icon "Move backward to switch to the previous month." at bounding box center [94, 107] width 7 height 8
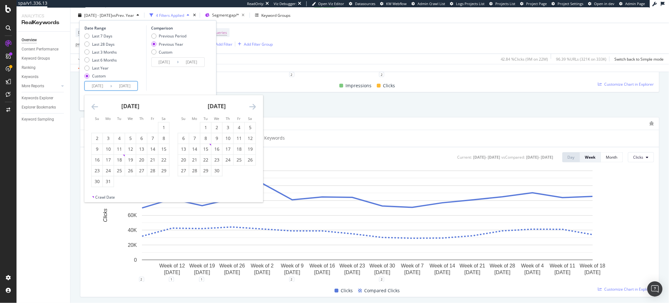
click at [96, 108] on icon "Move backward to switch to the previous month." at bounding box center [94, 107] width 7 height 8
click at [109, 173] on div "30" at bounding box center [108, 171] width 11 height 6
type input "[DATE]"
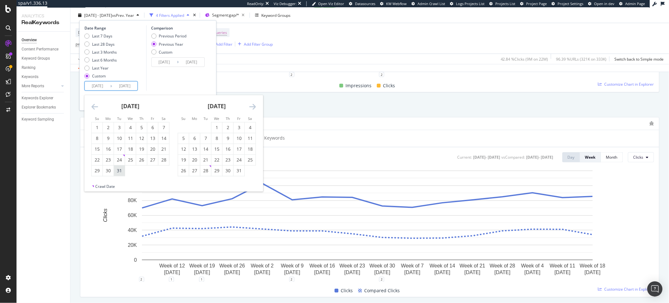
type input "[DATE]"
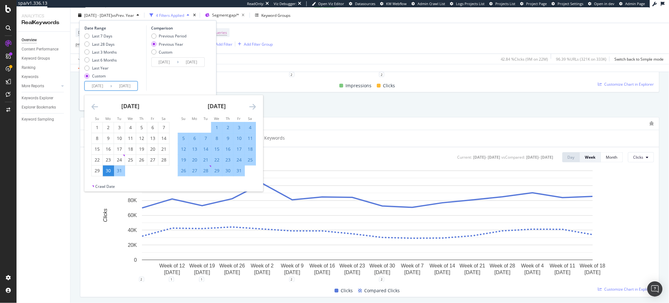
click at [192, 87] on div "Comparison Previous Period Previous Year Custom 2024/01/01 Navigate forward to …" at bounding box center [176, 57] width 60 height 65
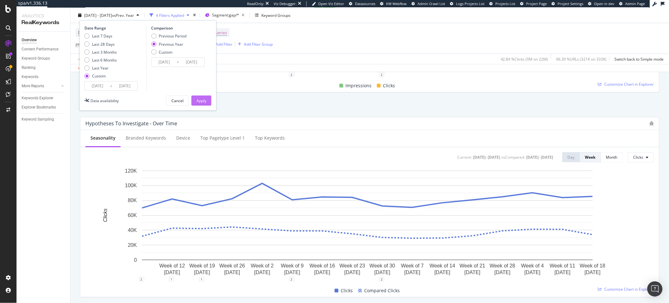
click at [192, 102] on button "Apply" at bounding box center [202, 101] width 20 height 10
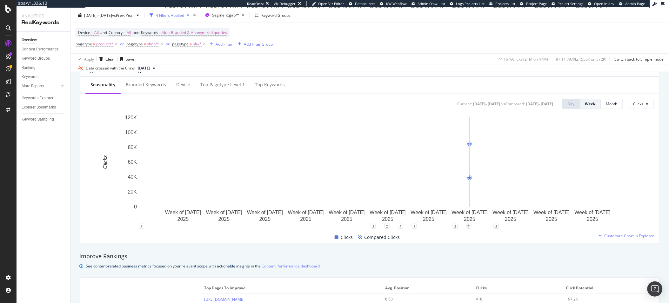
scroll to position [255, 0]
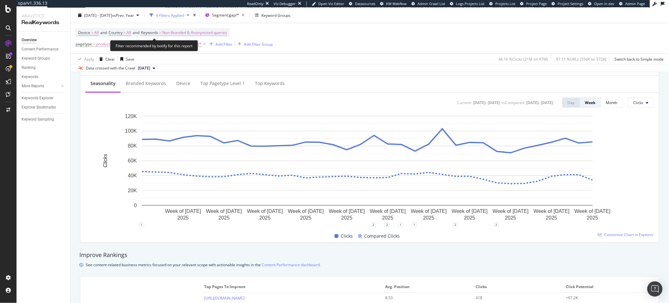
click at [197, 31] on span "Non-Branded & Anonymized queries" at bounding box center [194, 32] width 65 height 9
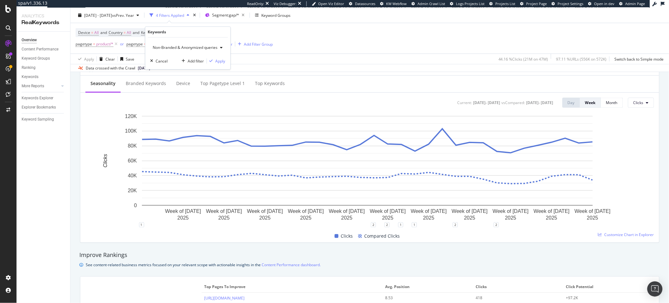
click at [191, 49] on span "Non-Branded & Anonymized queries" at bounding box center [184, 47] width 67 height 5
click at [179, 57] on span "Non-Branded" at bounding box center [189, 60] width 66 height 6
click at [221, 62] on div "Non-Branded Cancel Add filter Apply" at bounding box center [185, 53] width 80 height 32
click at [218, 63] on div "Apply" at bounding box center [216, 60] width 10 height 5
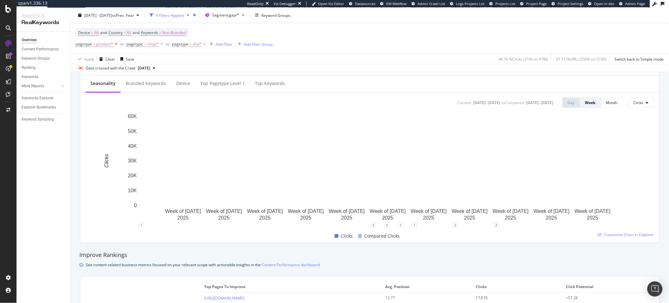
click at [116, 46] on icon at bounding box center [115, 44] width 5 height 6
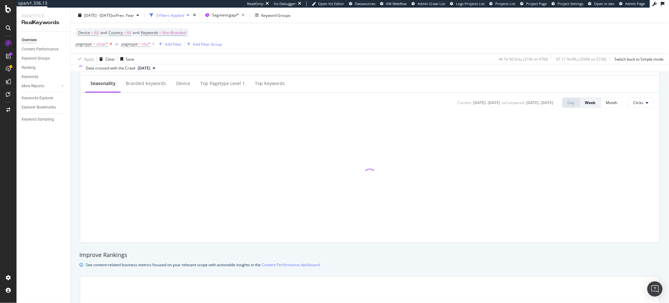
click at [111, 46] on icon at bounding box center [110, 44] width 5 height 6
click at [109, 46] on icon at bounding box center [107, 44] width 5 height 6
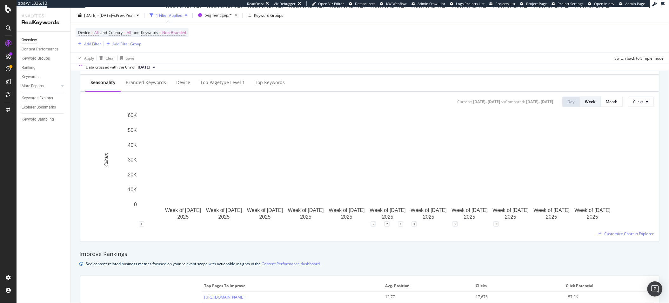
click at [247, 39] on div "Device = All and Country = All and Keywords = Non-Branded Add Filter Add Filter…" at bounding box center [370, 38] width 589 height 30
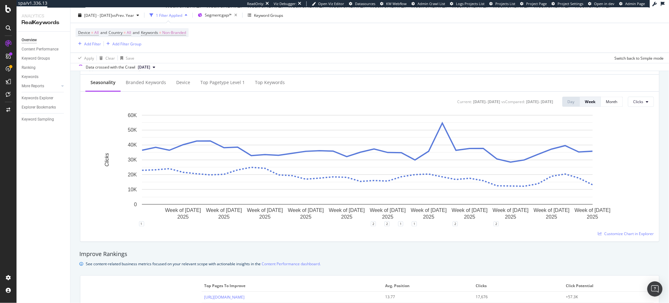
scroll to position [253, 0]
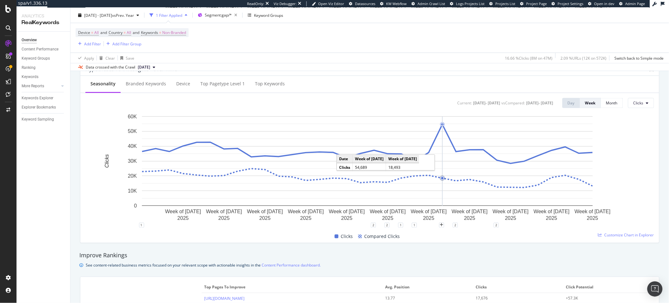
click at [442, 125] on icon "A chart." at bounding box center [442, 162] width 0 height 90
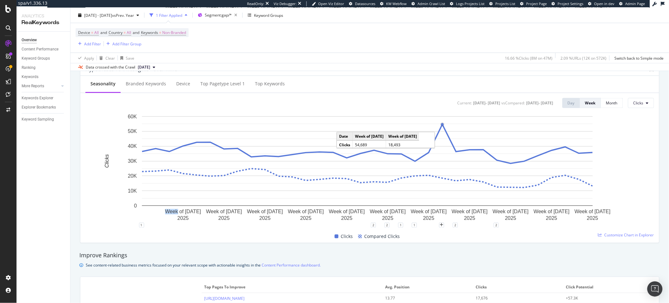
click at [442, 125] on circle "A chart." at bounding box center [442, 124] width 3 height 3
click at [440, 236] on div "Clicks Compared Clicks" at bounding box center [367, 237] width 569 height 12
click at [444, 125] on circle "A chart." at bounding box center [443, 125] width 4 height 4
click at [443, 125] on circle "A chart." at bounding box center [442, 124] width 3 height 3
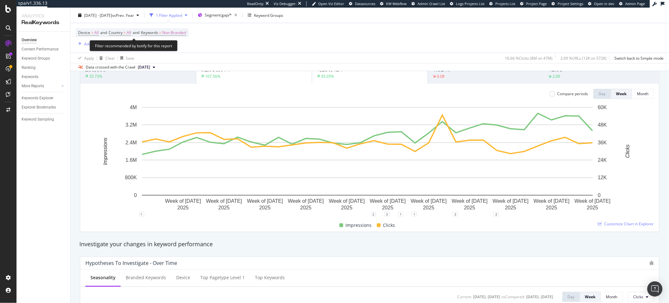
scroll to position [40, 0]
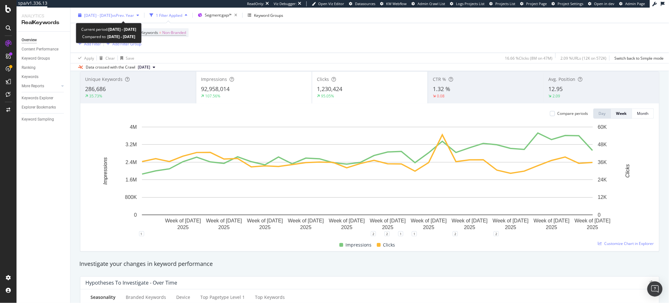
click at [130, 19] on div "[DATE] - [DATE] vs Prev. Year" at bounding box center [109, 15] width 66 height 10
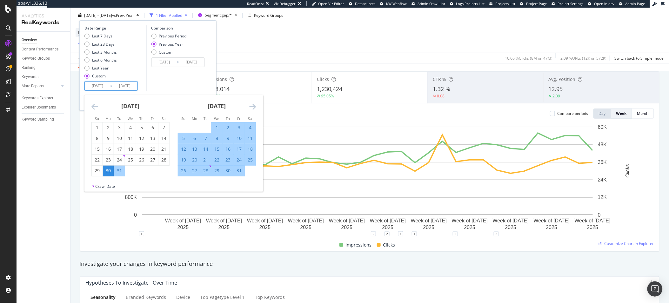
click at [98, 90] on input "[DATE]" at bounding box center [97, 86] width 25 height 9
click at [251, 106] on icon "Move forward to switch to the next month." at bounding box center [252, 107] width 7 height 8
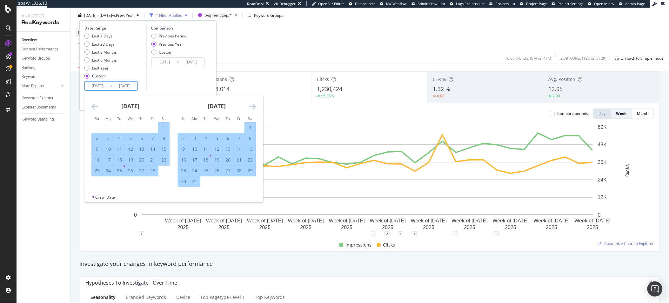
click at [251, 106] on icon "Move forward to switch to the next month." at bounding box center [252, 107] width 7 height 8
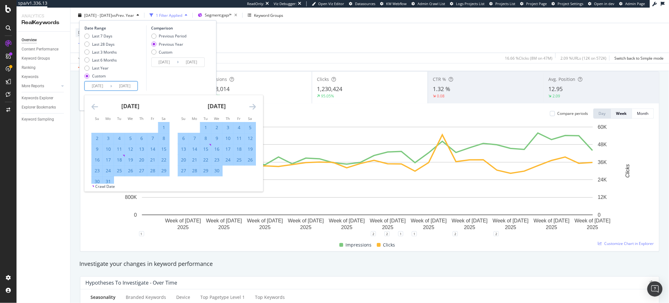
click at [251, 106] on icon "Move forward to switch to the next month." at bounding box center [252, 107] width 7 height 8
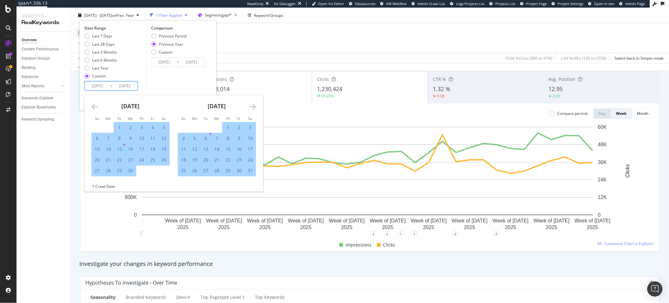
click at [251, 106] on icon "Move forward to switch to the next month." at bounding box center [252, 107] width 7 height 8
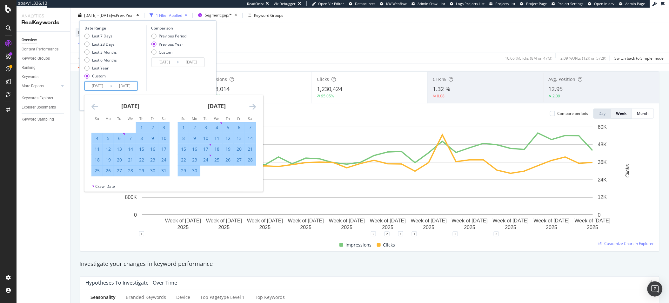
click at [194, 129] on div "2" at bounding box center [194, 128] width 11 height 6
type input "2025/06/02"
type input "2024/06/03"
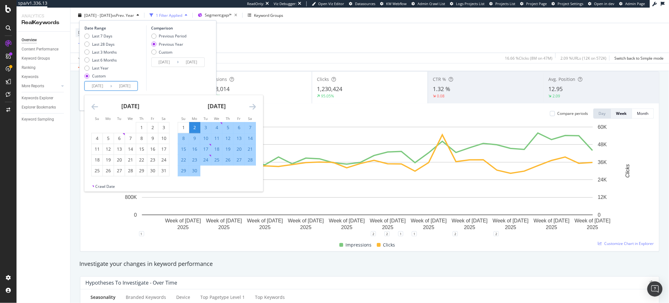
click at [185, 141] on div "8" at bounding box center [183, 138] width 11 height 6
type input "2025/06/08"
type input "2024/06/09"
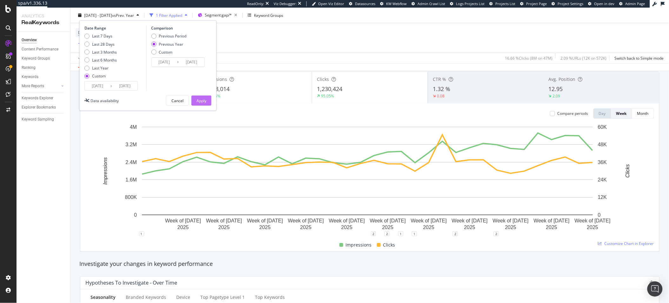
click at [197, 101] on div "Apply" at bounding box center [202, 100] width 10 height 5
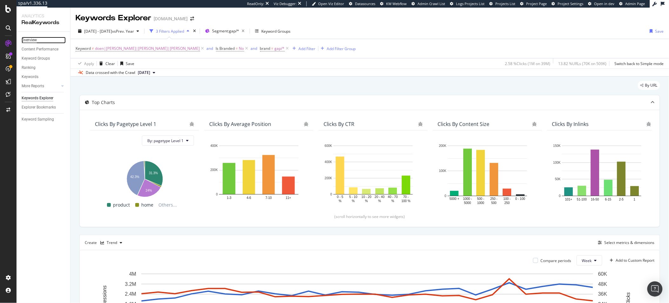
click at [23, 38] on div "Overview" at bounding box center [29, 40] width 15 height 7
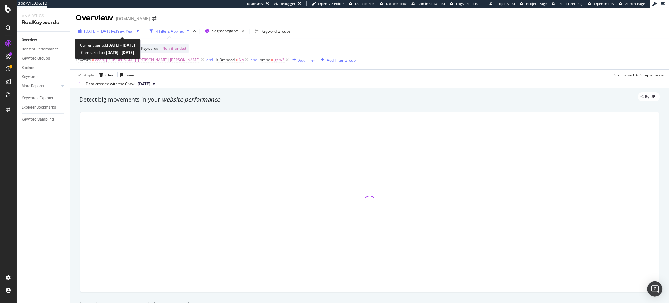
click at [110, 31] on span "[DATE] - [DATE]" at bounding box center [98, 31] width 28 height 5
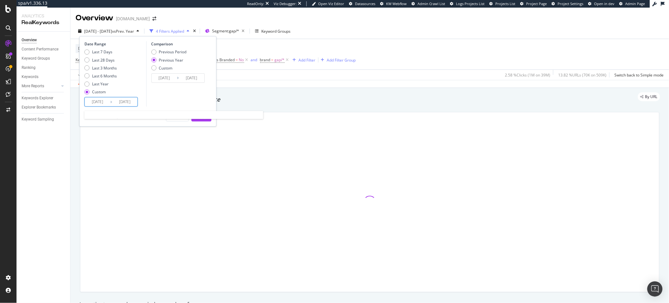
click at [131, 101] on input "[DATE]" at bounding box center [124, 102] width 25 height 9
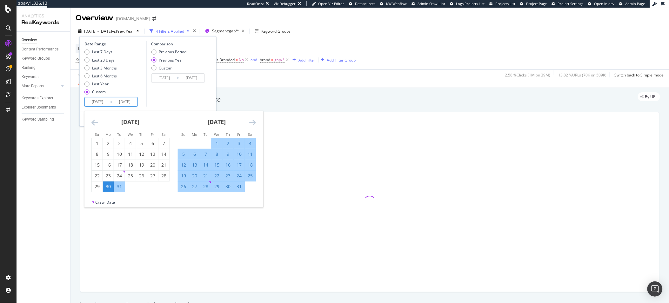
click at [253, 120] on icon "Move forward to switch to the next month." at bounding box center [252, 123] width 7 height 8
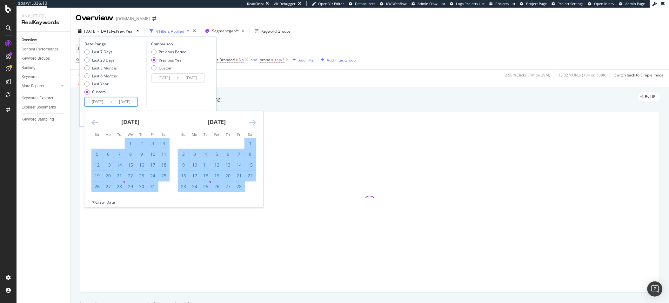
click at [253, 120] on icon "Move forward to switch to the next month." at bounding box center [252, 123] width 7 height 8
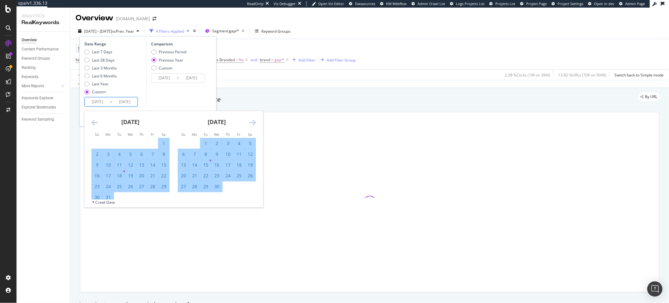
click at [253, 120] on icon "Move forward to switch to the next month." at bounding box center [252, 123] width 7 height 8
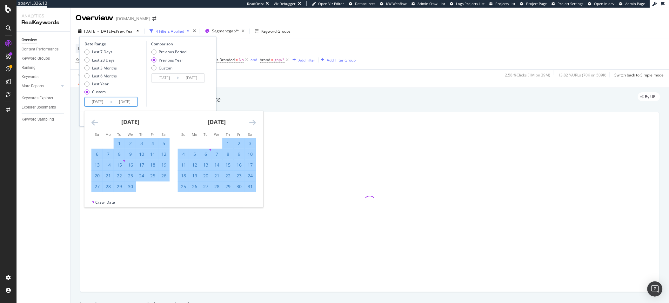
click at [253, 120] on icon "Move forward to switch to the next month." at bounding box center [252, 123] width 7 height 8
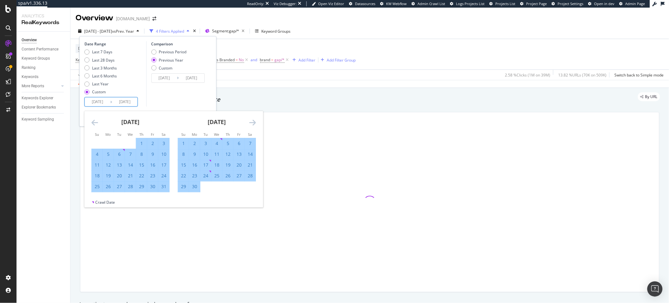
click at [253, 120] on icon "Move forward to switch to the next month." at bounding box center [252, 123] width 7 height 8
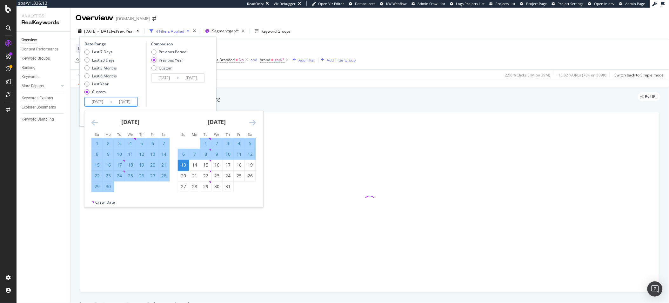
click at [253, 120] on icon "Move forward to switch to the next month." at bounding box center [252, 123] width 7 height 8
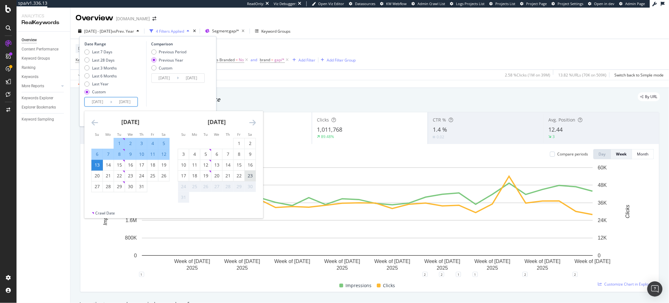
click at [246, 175] on div "23" at bounding box center [250, 176] width 11 height 6
type input "[DATE]"
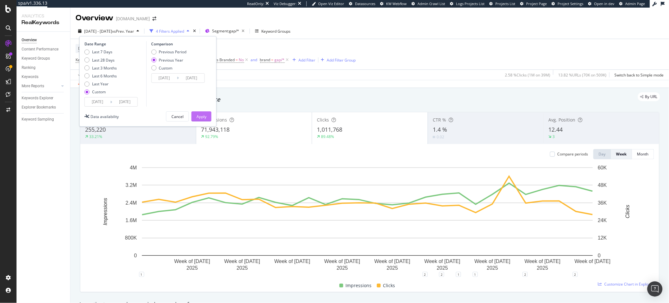
click at [203, 117] on div "Apply" at bounding box center [202, 116] width 10 height 5
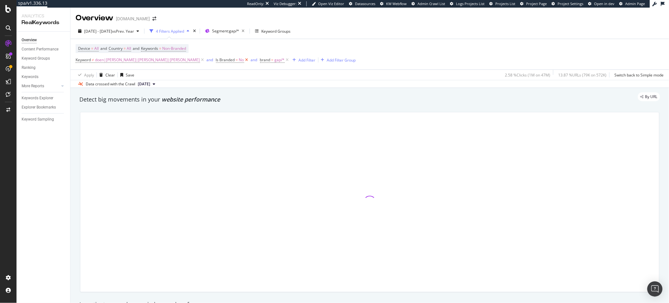
click at [244, 61] on icon at bounding box center [246, 60] width 5 height 6
click at [241, 61] on icon at bounding box center [243, 60] width 5 height 6
click at [309, 54] on div "Device = All and Country = All and Keywords = Non-Branded Keyword ≠ doen|[PERSO…" at bounding box center [370, 54] width 589 height 30
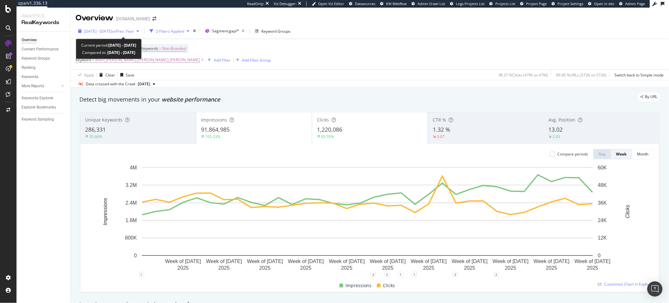
click at [108, 29] on span "[DATE] - [DATE]" at bounding box center [98, 31] width 28 height 5
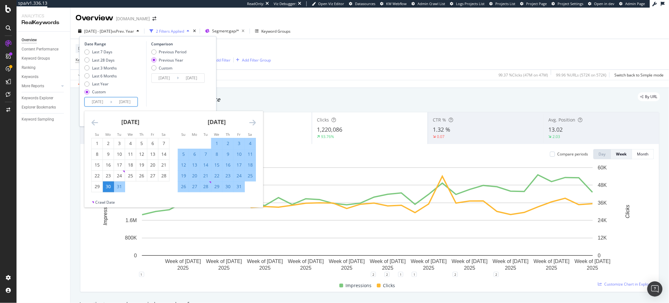
click at [112, 103] on input "[DATE]" at bounding box center [124, 102] width 25 height 9
click at [248, 118] on div "[DATE]" at bounding box center [217, 124] width 78 height 27
click at [251, 119] on icon "Move forward to switch to the next month." at bounding box center [252, 123] width 7 height 8
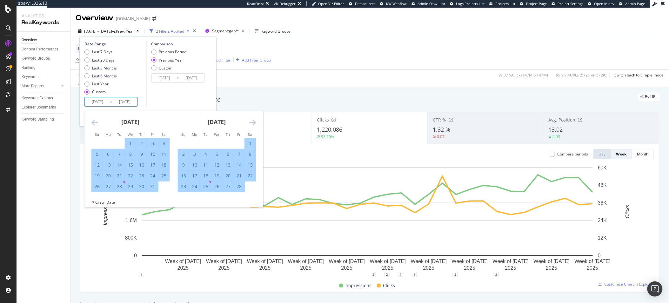
click at [251, 119] on icon "Move forward to switch to the next month." at bounding box center [252, 123] width 7 height 8
click at [251, 120] on icon "Move forward to switch to the next month." at bounding box center [252, 123] width 7 height 8
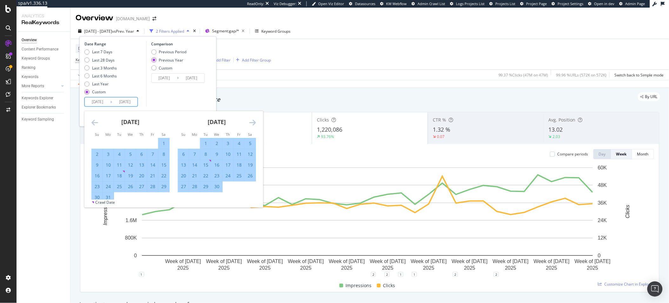
click at [256, 124] on icon "Move forward to switch to the next month." at bounding box center [252, 123] width 7 height 8
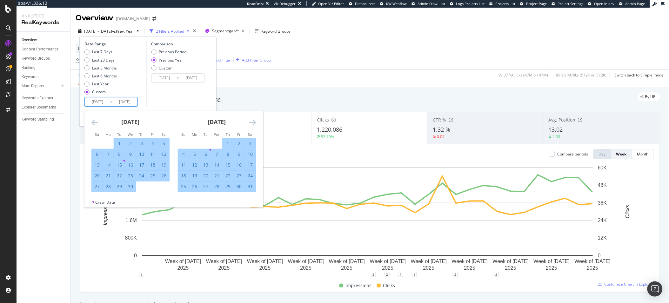
click at [209, 155] on div "6" at bounding box center [205, 154] width 11 height 6
type input "[DATE]"
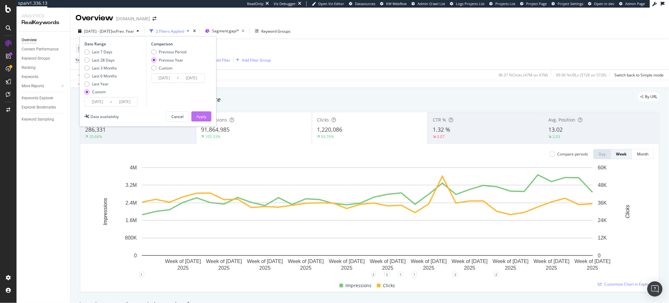
click at [204, 112] on div "Apply" at bounding box center [202, 117] width 10 height 10
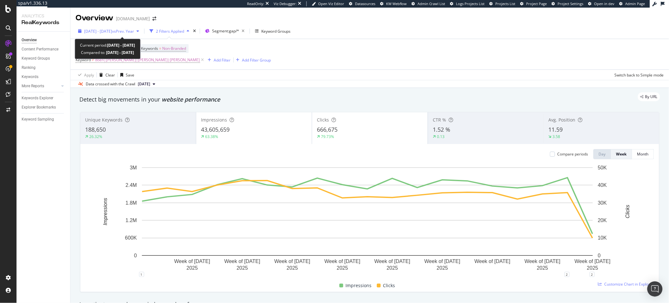
click at [94, 33] on span "[DATE] - [DATE]" at bounding box center [98, 31] width 28 height 5
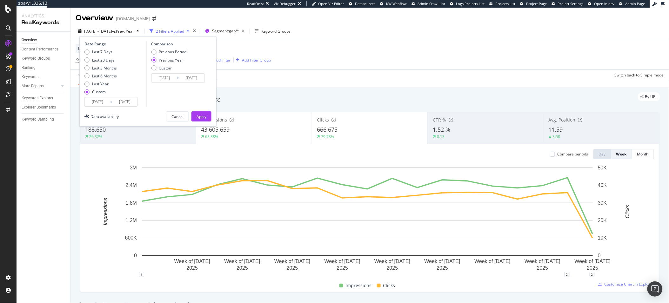
drag, startPoint x: 95, startPoint y: 103, endPoint x: 114, endPoint y: 107, distance: 19.6
click at [96, 103] on input "[DATE]" at bounding box center [97, 102] width 25 height 9
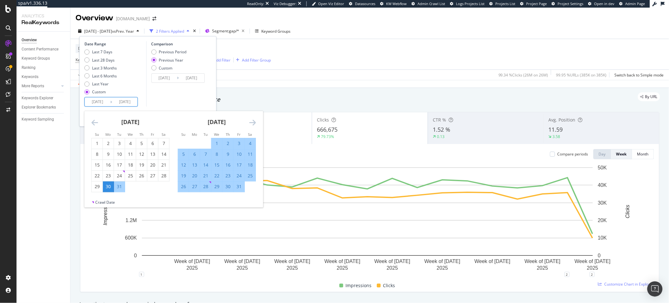
click at [248, 122] on div "[DATE]" at bounding box center [217, 124] width 78 height 27
click at [251, 122] on icon "Move forward to switch to the next month." at bounding box center [252, 123] width 7 height 8
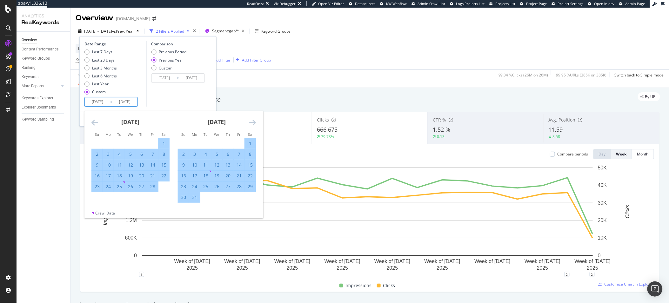
click at [251, 122] on icon "Move forward to switch to the next month." at bounding box center [252, 123] width 7 height 8
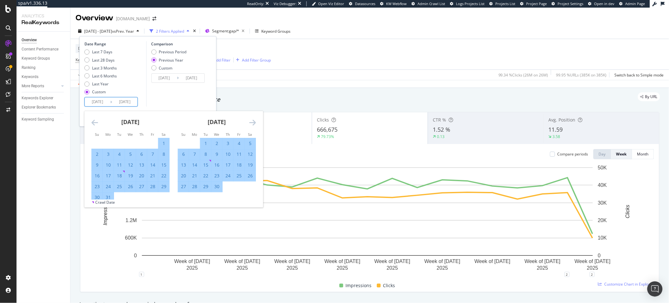
click at [252, 122] on icon "Move forward to switch to the next month." at bounding box center [252, 123] width 7 height 8
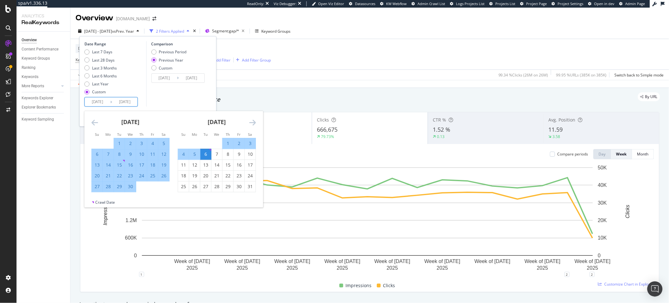
click at [205, 154] on div "6" at bounding box center [205, 154] width 11 height 6
type input "[DATE]"
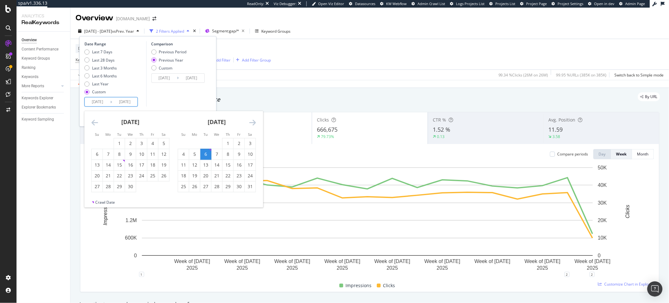
click at [129, 104] on input "[DATE]" at bounding box center [124, 102] width 25 height 9
click at [250, 120] on icon "Move forward to switch to the next month." at bounding box center [252, 123] width 7 height 8
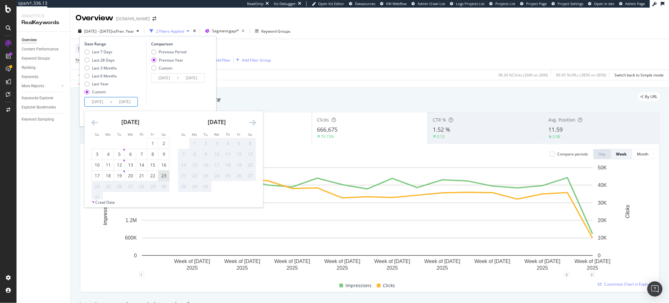
click at [165, 179] on div "23" at bounding box center [164, 176] width 11 height 10
type input "[DATE]"
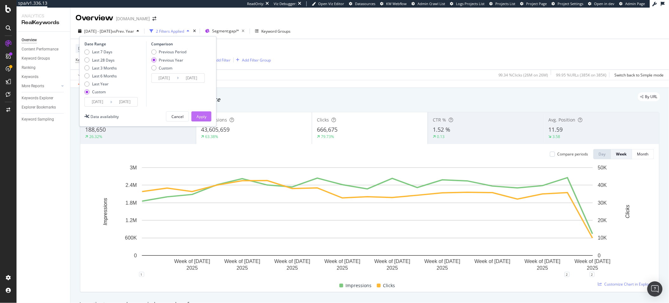
click at [192, 115] on button "Apply" at bounding box center [202, 116] width 20 height 10
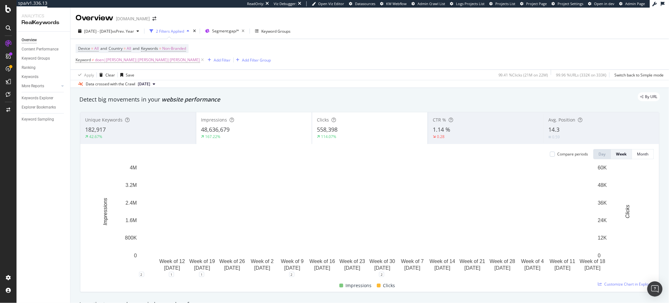
click at [344, 57] on div "Device = All and Country = All and Keywords = Non-Branded Keyword ≠ doen|[PERSO…" at bounding box center [370, 54] width 589 height 30
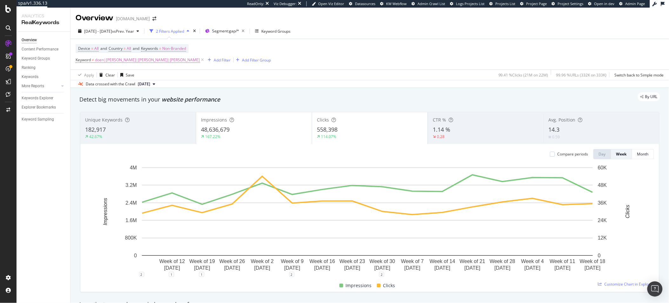
drag, startPoint x: 346, startPoint y: 56, endPoint x: 342, endPoint y: 55, distance: 4.4
click at [346, 56] on div "Device = All and Country = All and Keywords = Non-Branded Keyword ≠ doen|[PERSO…" at bounding box center [370, 54] width 589 height 30
